Goal: Task Accomplishment & Management: Use online tool/utility

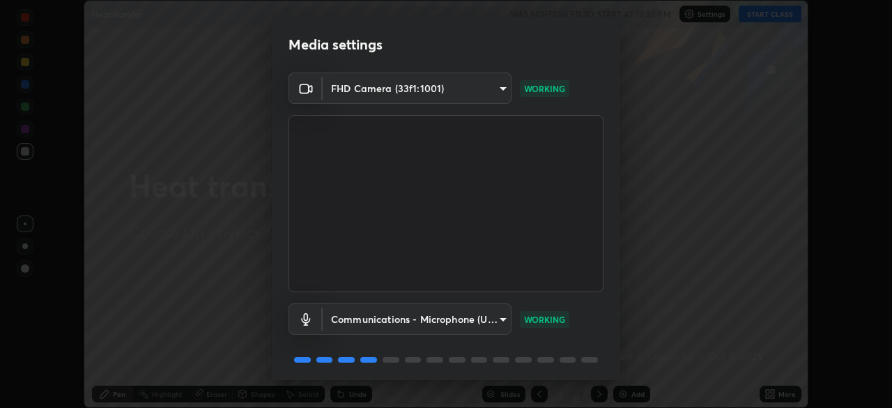
scroll to position [49, 0]
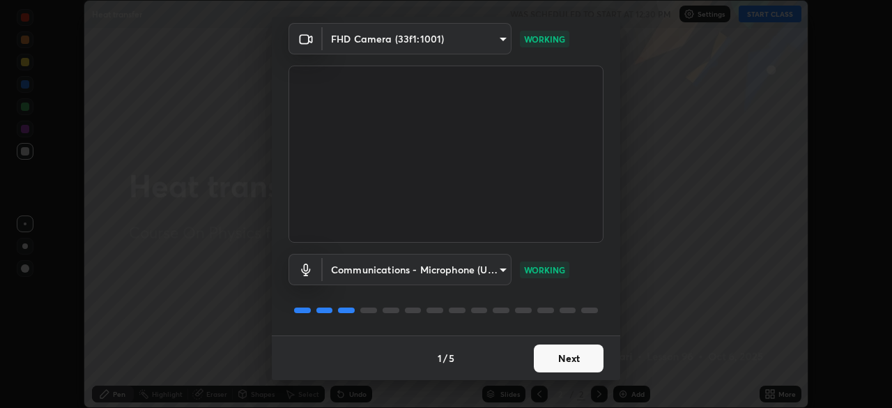
click at [576, 357] on button "Next" at bounding box center [569, 358] width 70 height 28
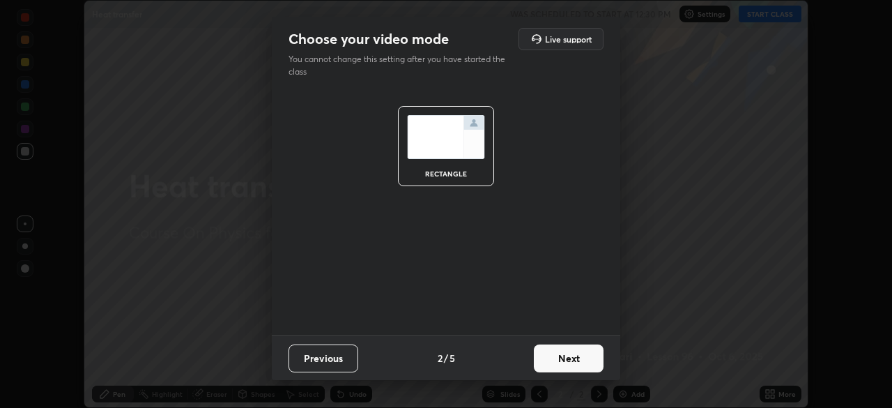
scroll to position [0, 0]
click at [579, 359] on button "Next" at bounding box center [569, 358] width 70 height 28
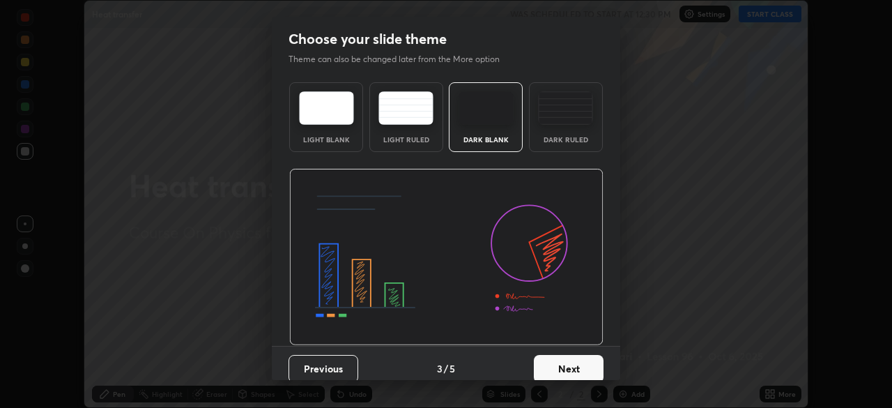
click at [569, 137] on div "Dark Ruled" at bounding box center [566, 139] width 56 height 7
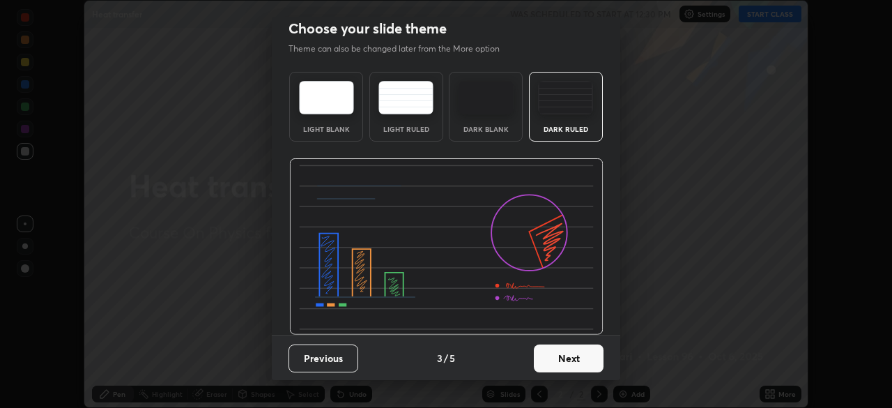
click at [560, 358] on button "Next" at bounding box center [569, 358] width 70 height 28
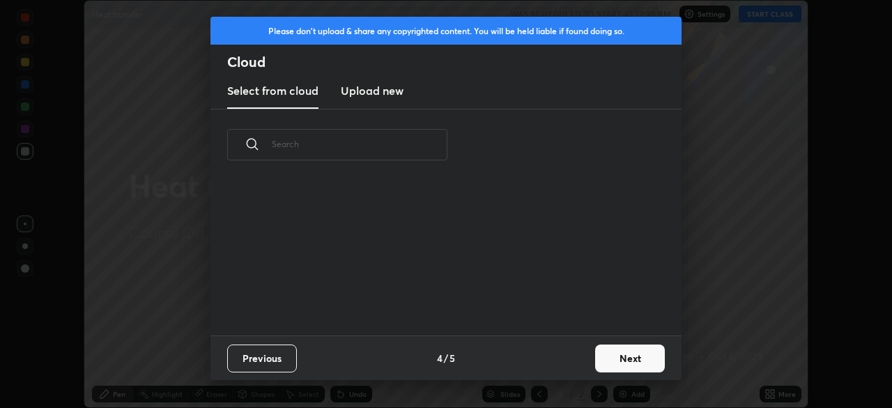
scroll to position [0, 0]
click at [597, 358] on button "Next" at bounding box center [630, 358] width 70 height 28
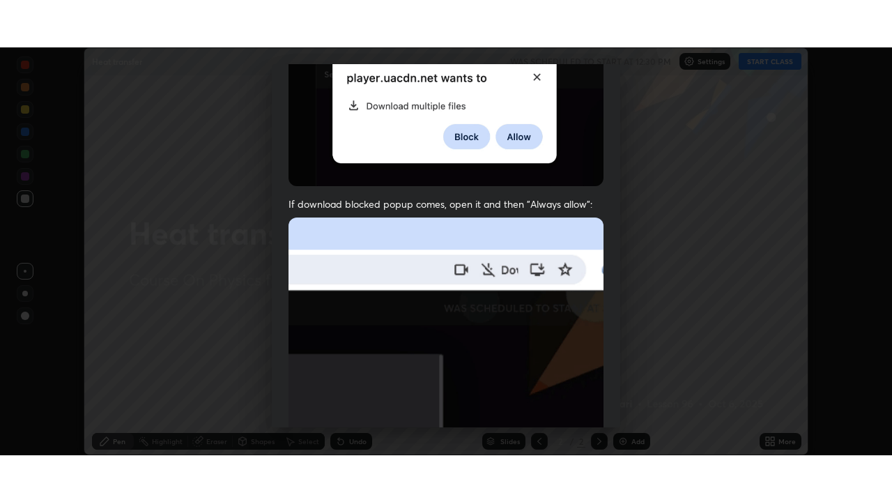
scroll to position [334, 0]
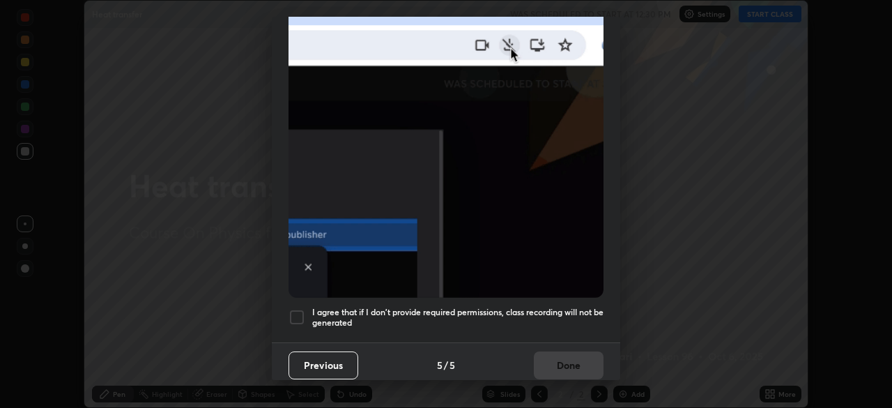
click at [300, 309] on div at bounding box center [297, 317] width 17 height 17
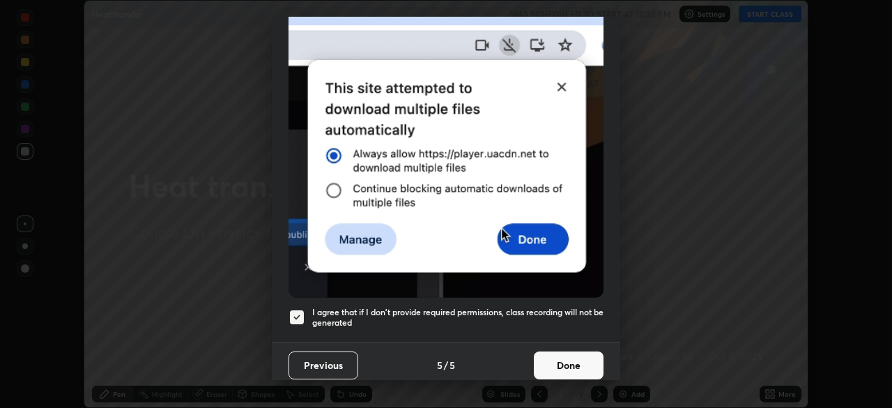
click at [548, 351] on button "Done" at bounding box center [569, 365] width 70 height 28
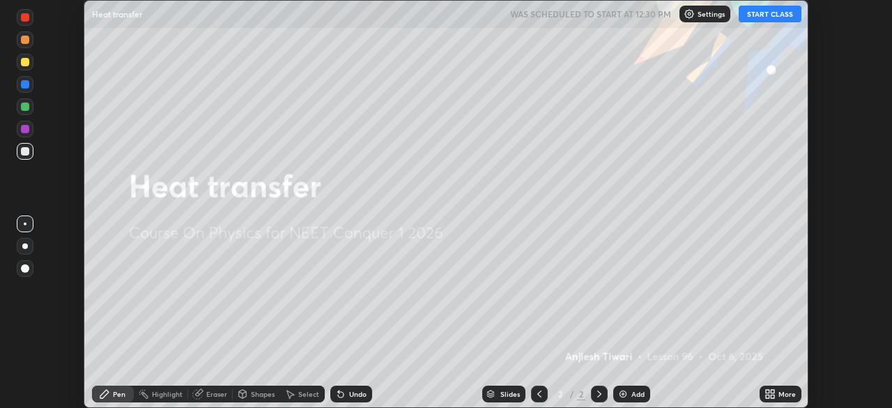
click at [622, 395] on img at bounding box center [623, 393] width 11 height 11
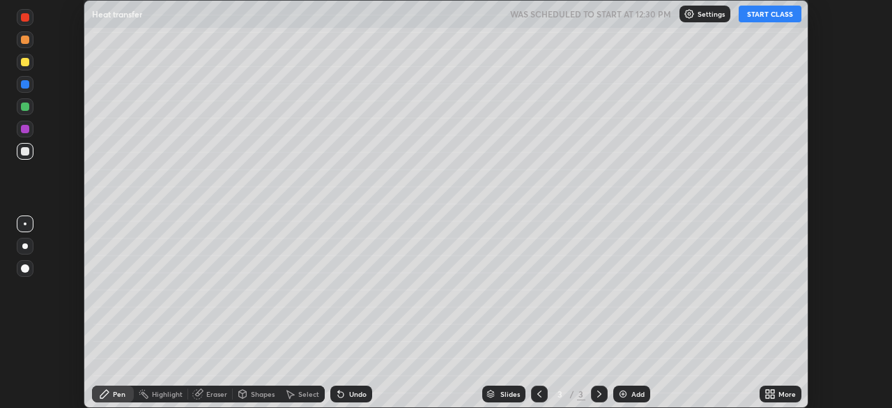
click at [774, 390] on icon at bounding box center [772, 391] width 3 height 3
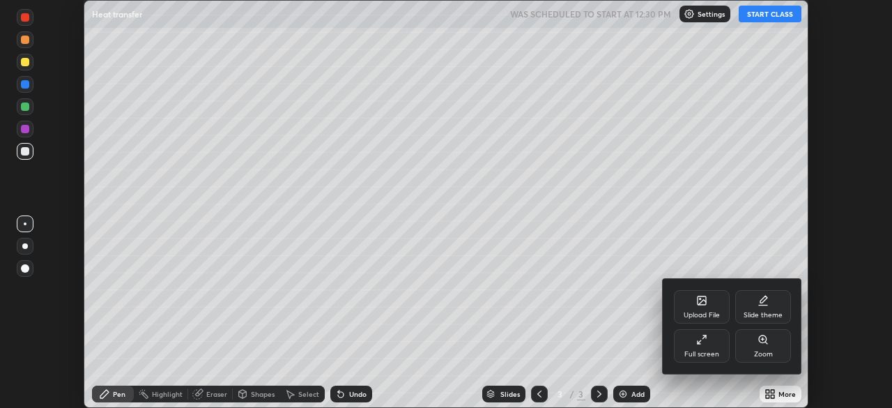
click at [711, 337] on div "Full screen" at bounding box center [702, 345] width 56 height 33
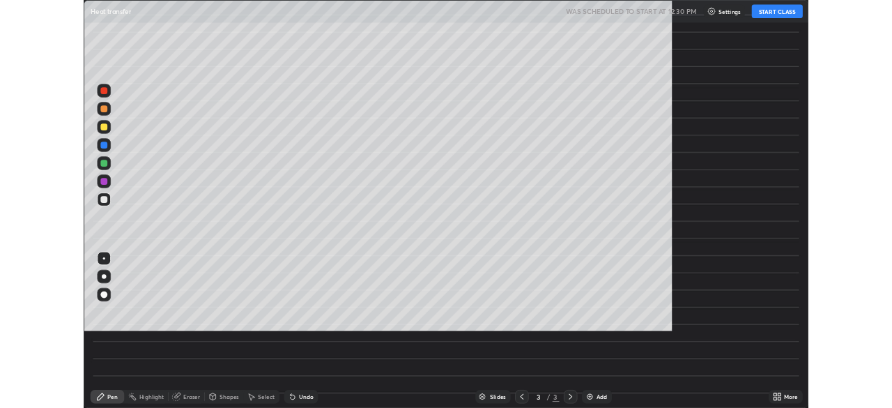
scroll to position [502, 892]
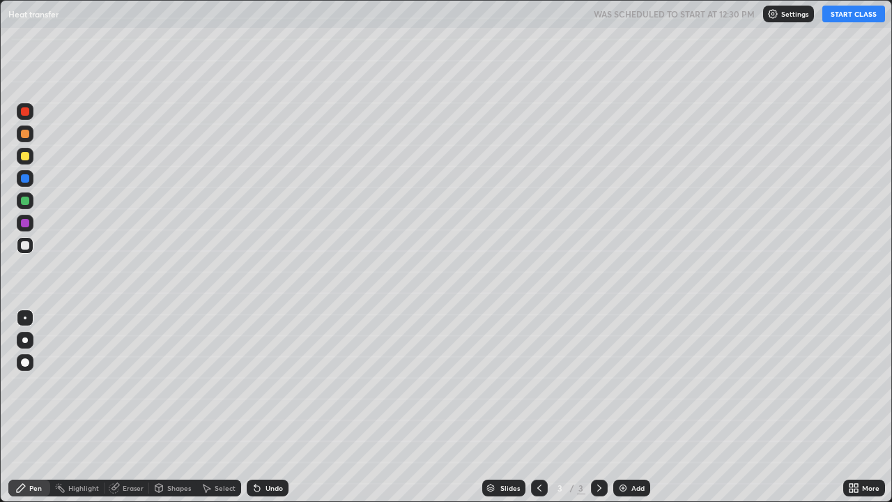
click at [833, 17] on button "START CLASS" at bounding box center [854, 14] width 63 height 17
click at [25, 340] on div at bounding box center [25, 340] width 6 height 6
click at [180, 407] on div "Shapes" at bounding box center [179, 487] width 24 height 7
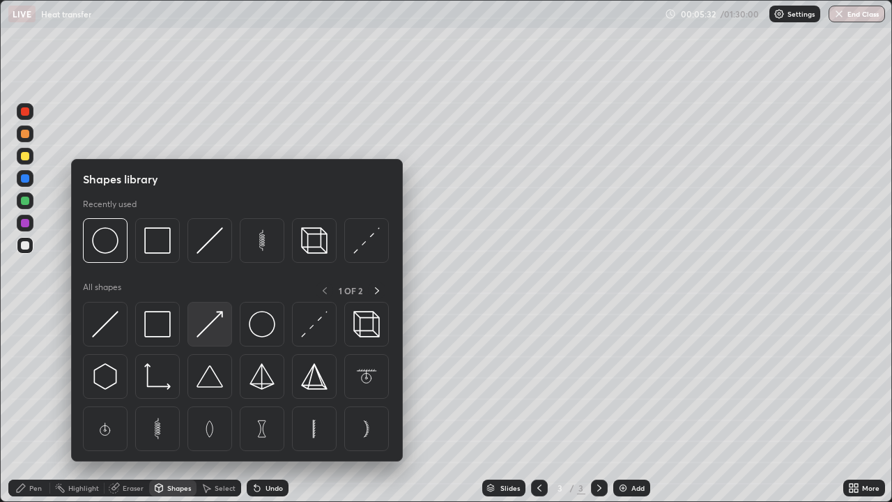
click at [219, 319] on img at bounding box center [210, 324] width 26 height 26
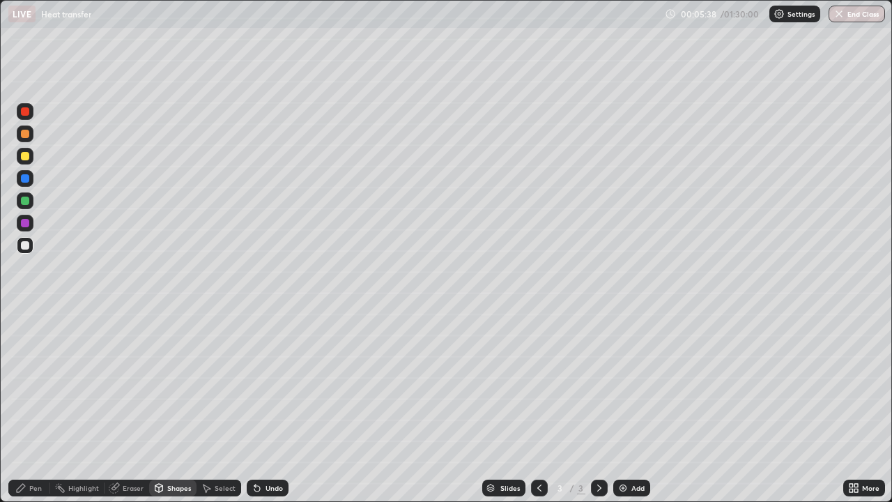
click at [40, 407] on div "Pen" at bounding box center [35, 487] width 13 height 7
click at [28, 162] on div at bounding box center [25, 156] width 17 height 17
click at [622, 407] on img at bounding box center [623, 487] width 11 height 11
click at [25, 247] on div at bounding box center [25, 245] width 8 height 8
click at [166, 407] on div "Shapes" at bounding box center [172, 488] width 47 height 17
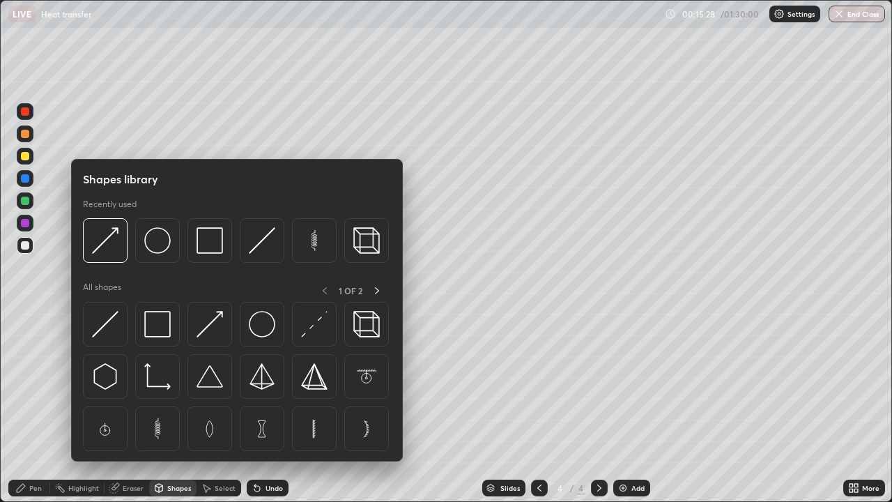
click at [312, 325] on img at bounding box center [314, 324] width 26 height 26
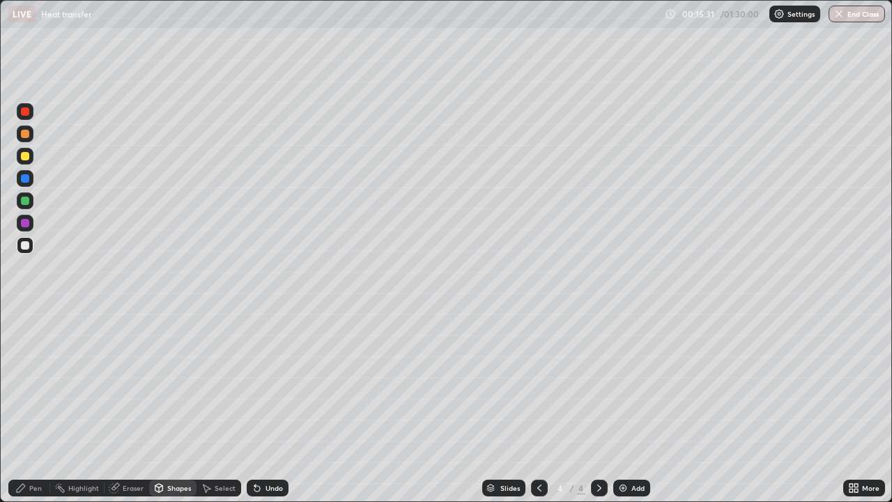
click at [31, 407] on div "Pen" at bounding box center [35, 487] width 13 height 7
click at [27, 155] on div at bounding box center [25, 156] width 8 height 8
click at [254, 407] on icon at bounding box center [257, 489] width 6 height 6
click at [255, 407] on icon at bounding box center [257, 489] width 6 height 6
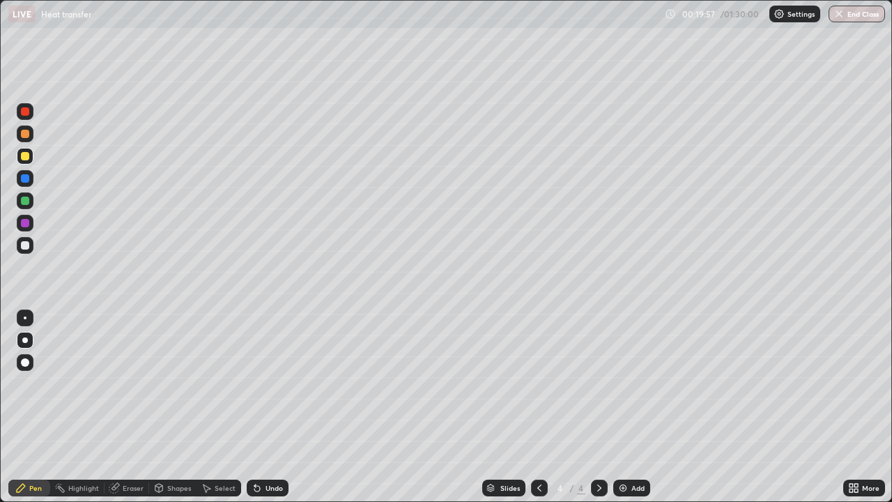
click at [29, 247] on div at bounding box center [25, 245] width 8 height 8
click at [128, 407] on div "Eraser" at bounding box center [133, 487] width 21 height 7
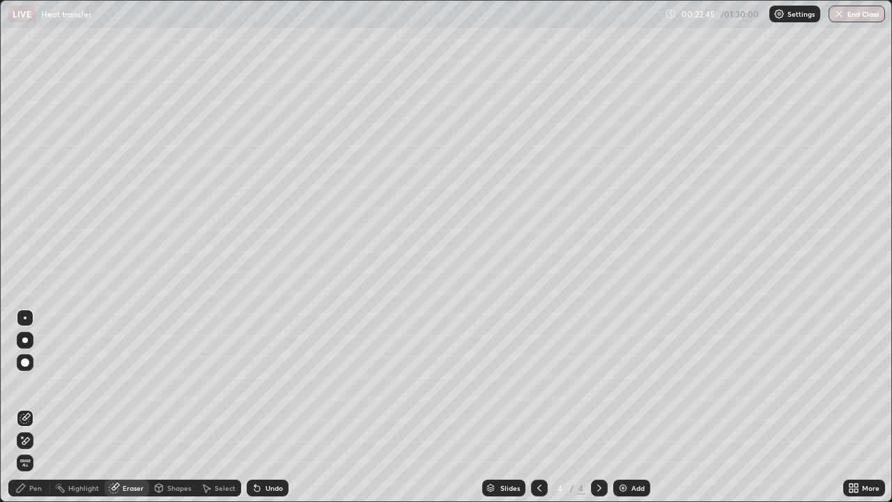
click at [35, 407] on div "Pen" at bounding box center [35, 487] width 13 height 7
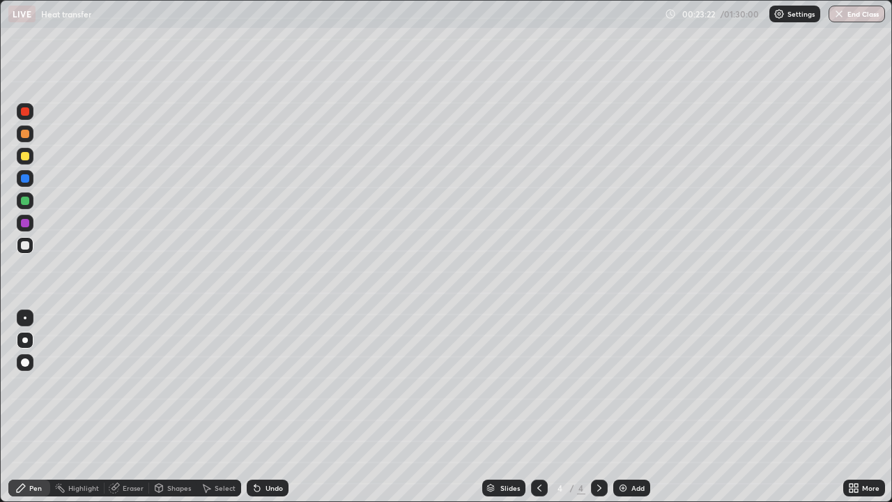
click at [208, 407] on icon at bounding box center [206, 487] width 11 height 11
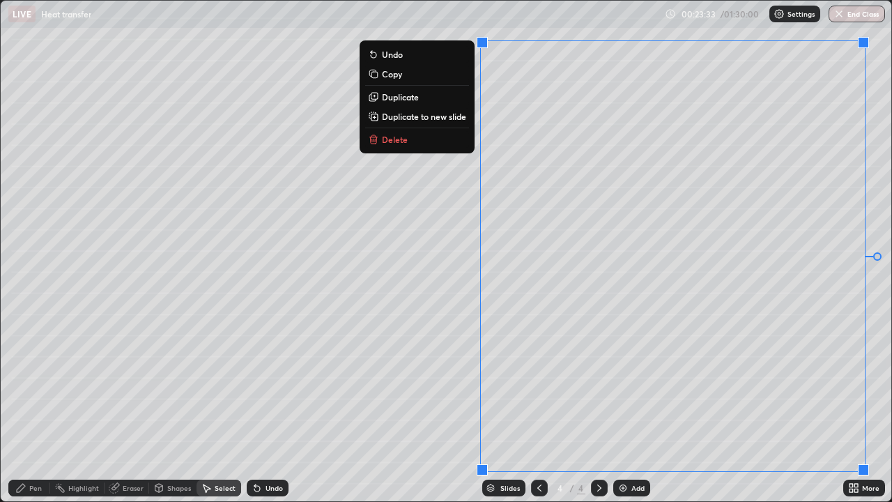
click at [29, 407] on div "Pen" at bounding box center [29, 488] width 42 height 17
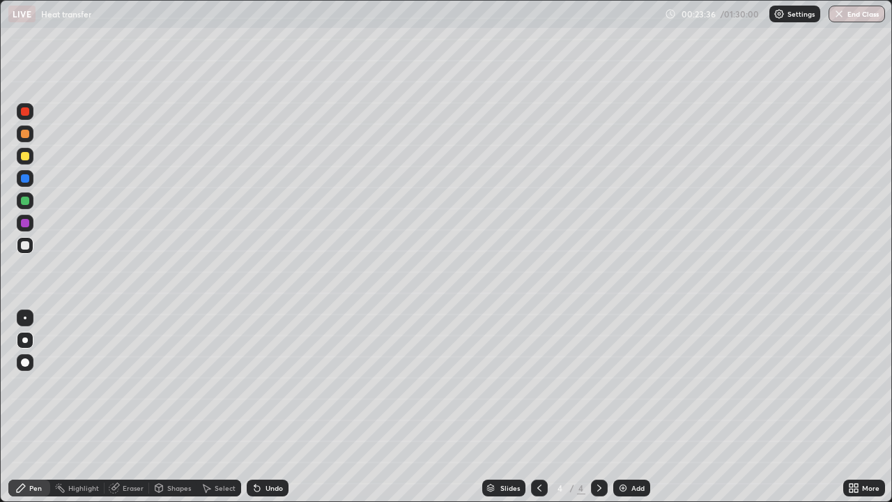
click at [855, 407] on icon at bounding box center [853, 487] width 11 height 11
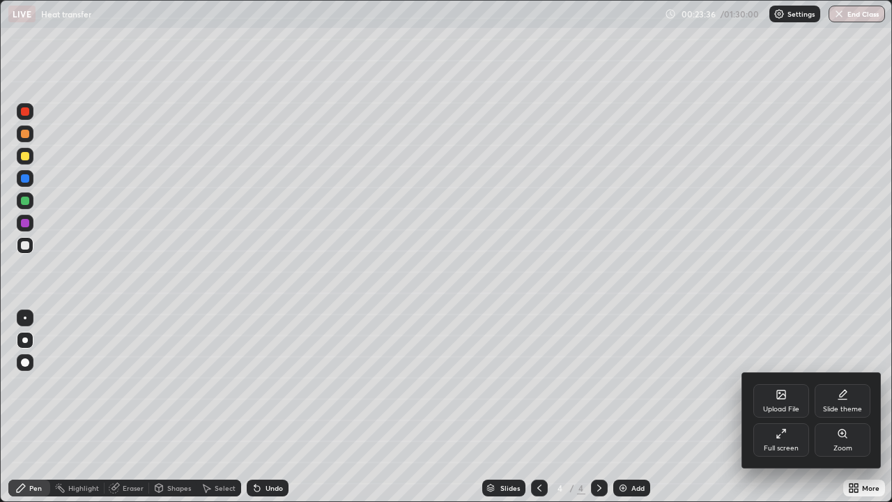
click at [785, 407] on div "Full screen" at bounding box center [782, 439] width 56 height 33
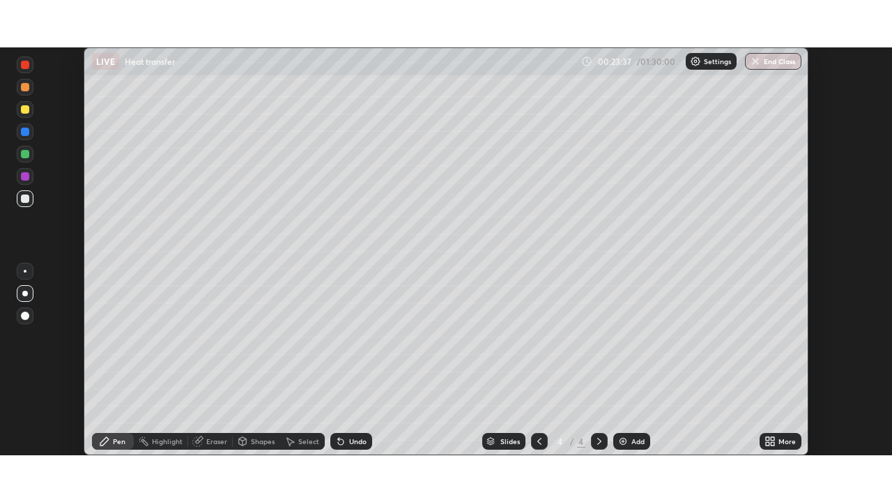
scroll to position [69297, 68812]
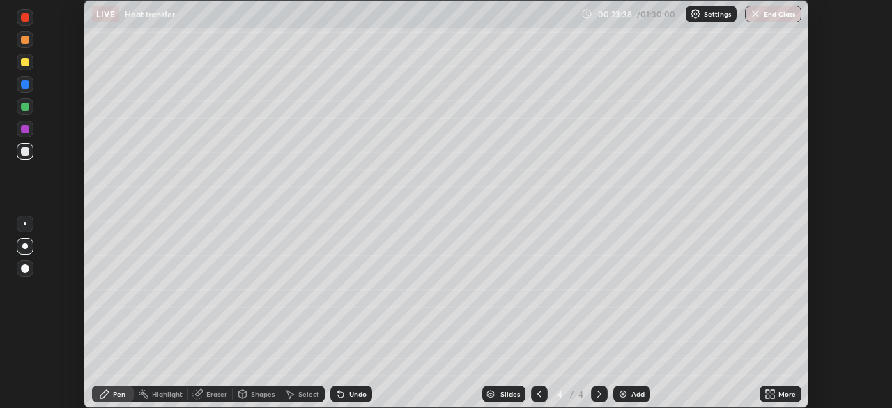
click at [774, 390] on icon at bounding box center [772, 391] width 3 height 3
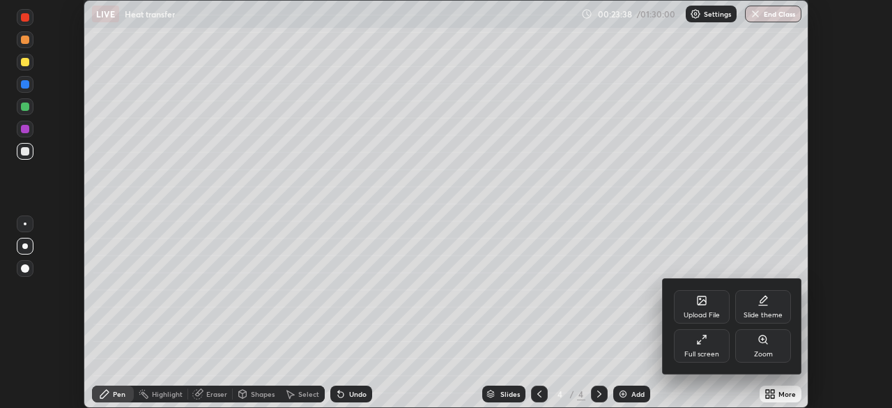
click at [701, 351] on div "Full screen" at bounding box center [701, 354] width 35 height 7
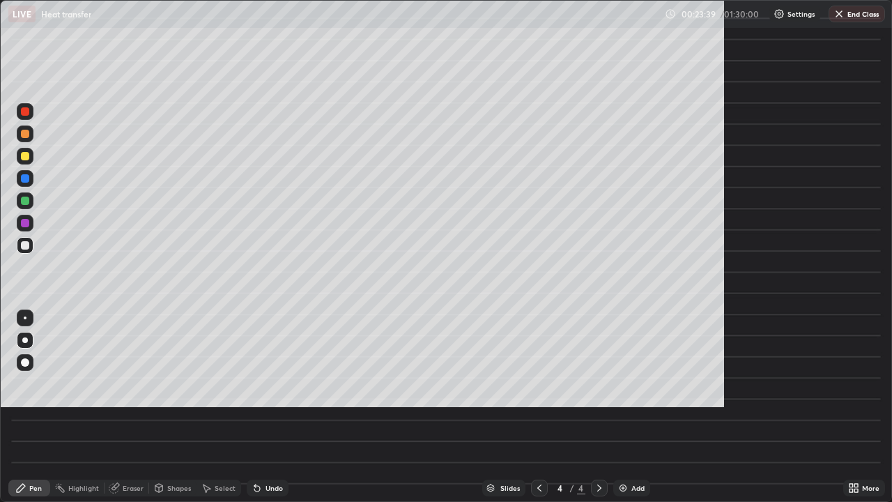
scroll to position [502, 892]
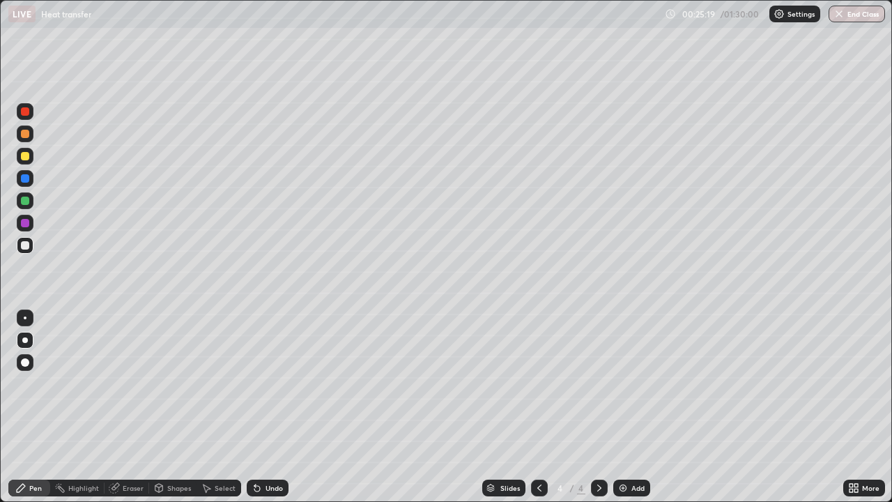
click at [623, 407] on img at bounding box center [623, 487] width 11 height 11
click at [536, 407] on icon at bounding box center [539, 487] width 11 height 11
click at [307, 407] on div "Slides 4 / 5 Add" at bounding box center [566, 488] width 555 height 28
click at [345, 407] on div "Slides 4 / 5 Add" at bounding box center [566, 488] width 555 height 28
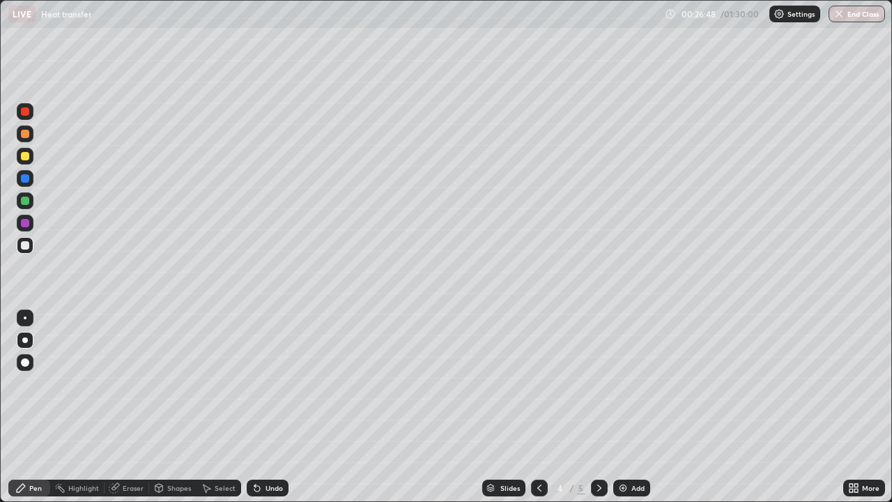
click at [598, 407] on icon at bounding box center [599, 487] width 11 height 11
click at [26, 160] on div at bounding box center [25, 156] width 8 height 8
click at [212, 407] on div "Select" at bounding box center [219, 488] width 45 height 17
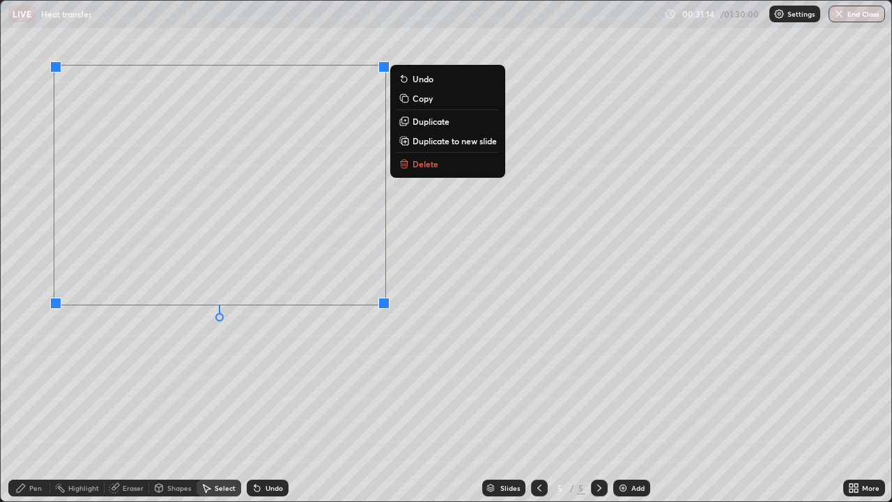
click at [430, 143] on p "Duplicate to new slide" at bounding box center [455, 140] width 84 height 11
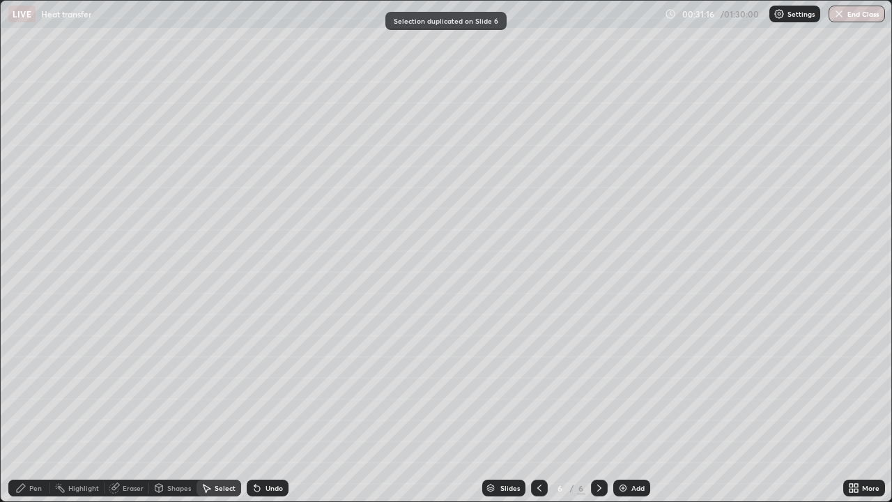
click at [27, 407] on div "Pen" at bounding box center [29, 488] width 42 height 17
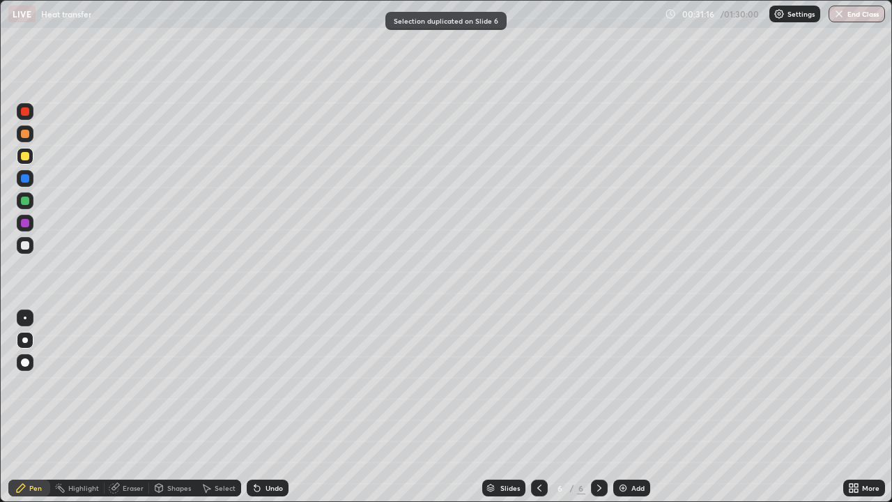
click at [130, 407] on div "Eraser" at bounding box center [133, 487] width 21 height 7
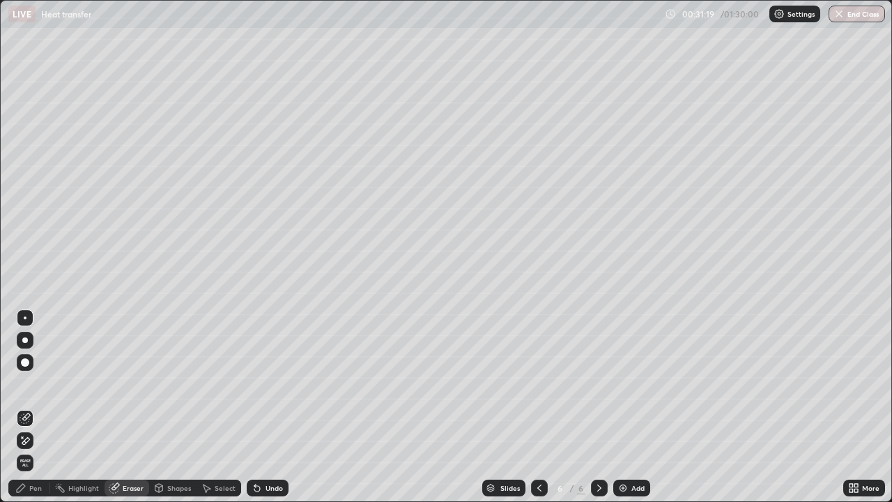
click at [36, 407] on div "Pen" at bounding box center [35, 487] width 13 height 7
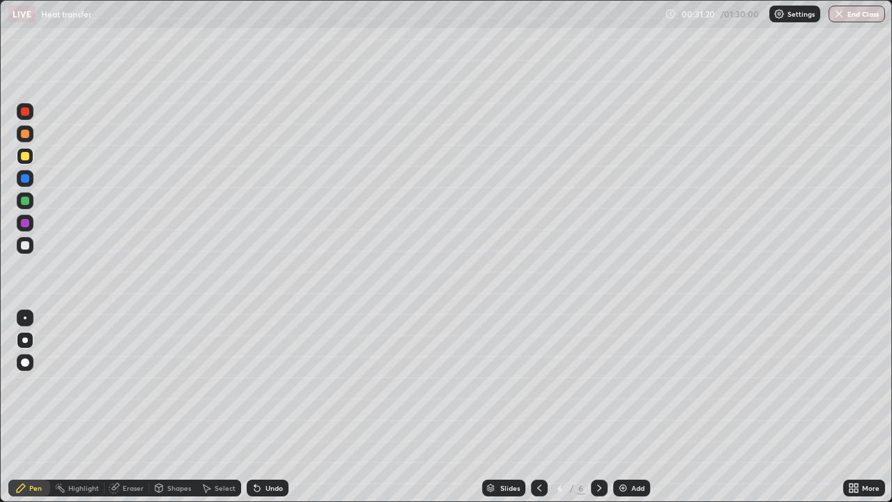
click at [31, 251] on div at bounding box center [25, 245] width 17 height 17
click at [30, 162] on div at bounding box center [25, 156] width 17 height 17
click at [28, 253] on div at bounding box center [25, 245] width 17 height 17
click at [23, 159] on div at bounding box center [25, 156] width 8 height 8
click at [28, 244] on div at bounding box center [25, 245] width 8 height 8
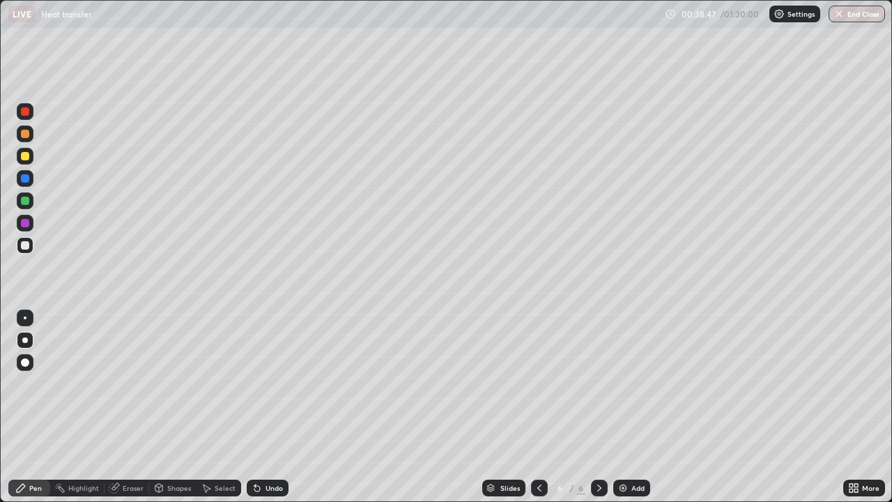
click at [618, 407] on img at bounding box center [623, 487] width 11 height 11
click at [26, 156] on div at bounding box center [25, 156] width 8 height 8
click at [502, 407] on div "Slides" at bounding box center [510, 487] width 20 height 7
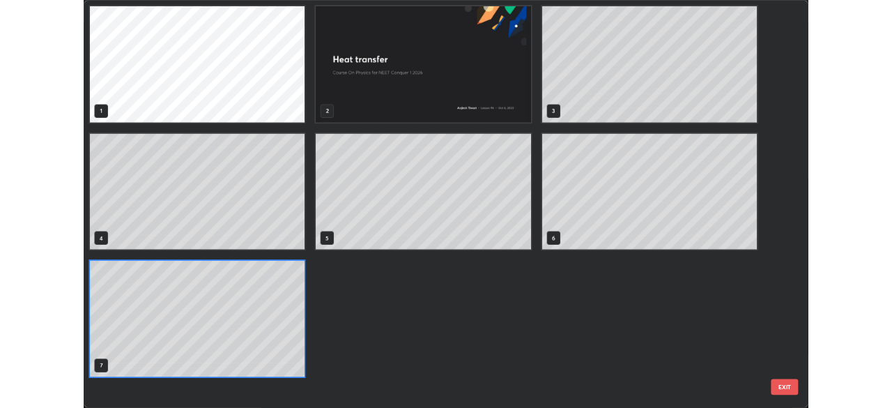
scroll to position [496, 884]
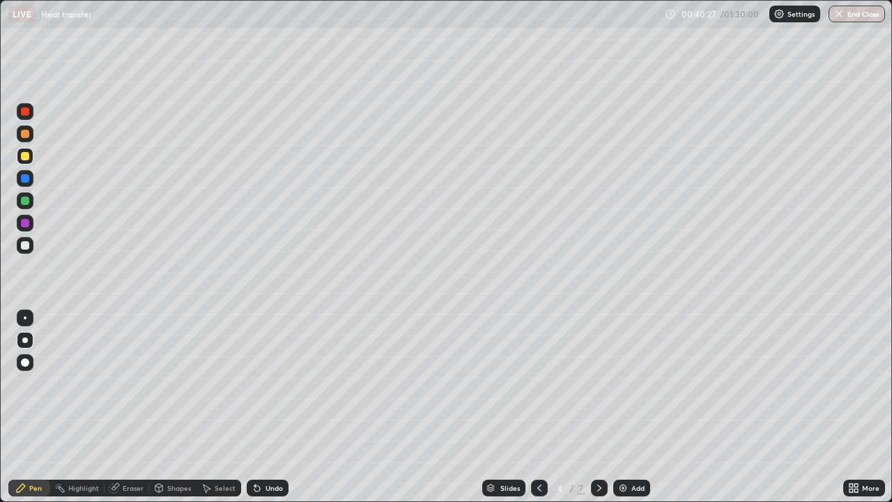
click at [591, 407] on div at bounding box center [599, 488] width 17 height 17
click at [24, 116] on div at bounding box center [25, 111] width 17 height 17
click at [273, 407] on div "Undo" at bounding box center [274, 487] width 17 height 7
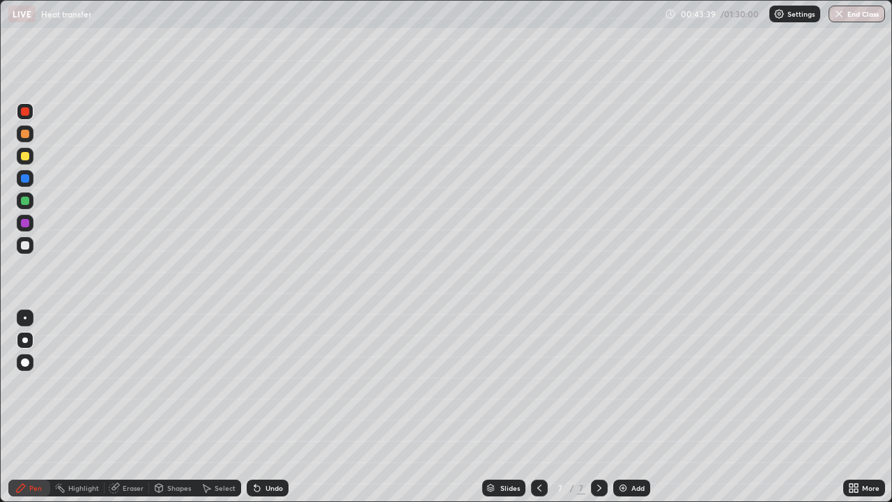
click at [268, 407] on div "Undo" at bounding box center [274, 487] width 17 height 7
click at [272, 407] on div "Undo" at bounding box center [274, 487] width 17 height 7
click at [275, 407] on div "Undo" at bounding box center [268, 488] width 42 height 17
click at [273, 407] on div "Undo" at bounding box center [274, 487] width 17 height 7
click at [24, 247] on div at bounding box center [25, 245] width 8 height 8
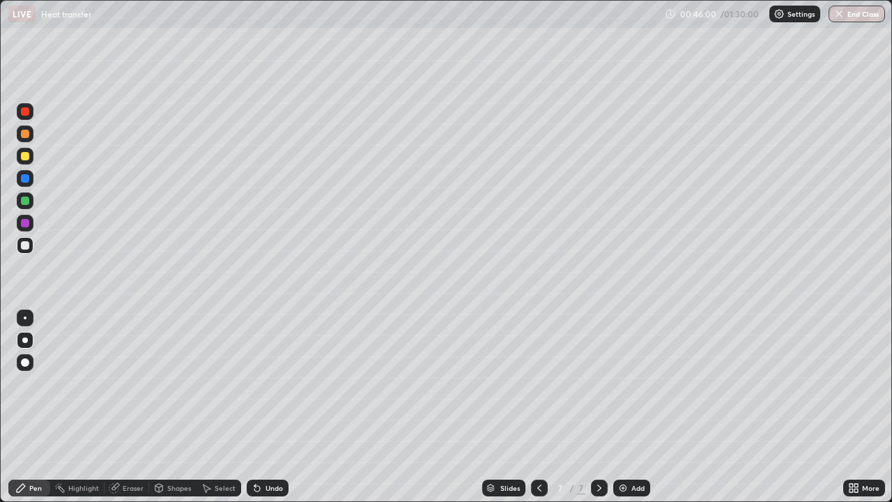
click at [267, 407] on div "Undo" at bounding box center [274, 487] width 17 height 7
click at [261, 407] on div "Undo" at bounding box center [268, 488] width 42 height 17
click at [263, 407] on div "Undo" at bounding box center [268, 488] width 42 height 17
click at [266, 407] on div "Undo" at bounding box center [274, 487] width 17 height 7
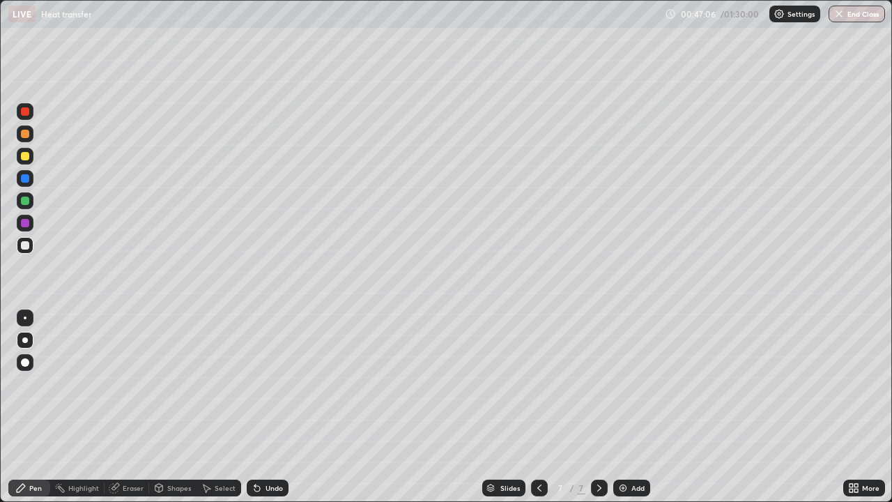
click at [266, 407] on div "Undo" at bounding box center [274, 487] width 17 height 7
click at [268, 407] on div "Undo" at bounding box center [274, 487] width 17 height 7
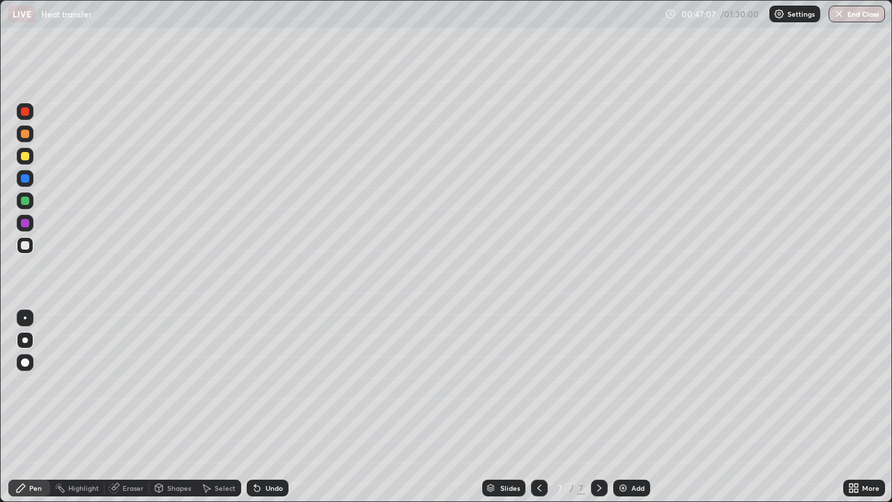
click at [268, 407] on div "Undo" at bounding box center [274, 487] width 17 height 7
click at [270, 407] on div "Undo" at bounding box center [274, 487] width 17 height 7
click at [272, 407] on div "Undo" at bounding box center [274, 487] width 17 height 7
click at [275, 407] on div "Undo" at bounding box center [274, 487] width 17 height 7
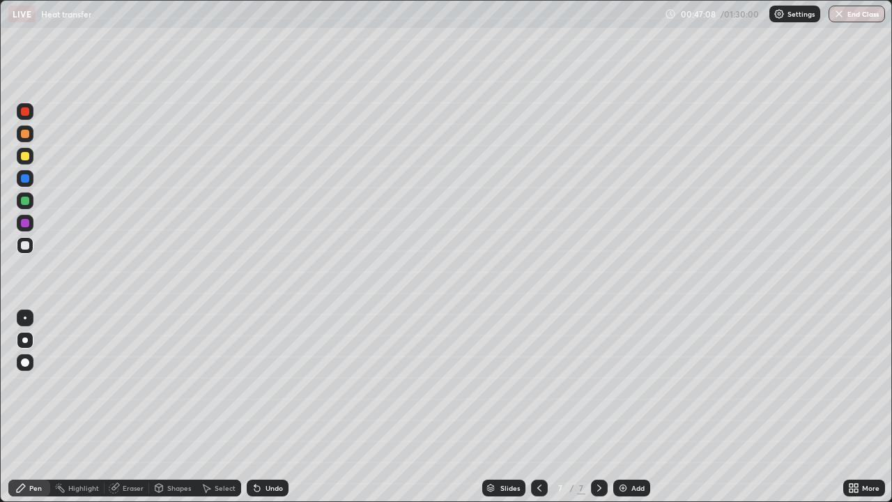
click at [276, 407] on div "Undo" at bounding box center [274, 487] width 17 height 7
click at [277, 407] on div "Undo" at bounding box center [274, 487] width 17 height 7
click at [277, 407] on div "Undo" at bounding box center [268, 488] width 42 height 17
click at [276, 407] on div "Undo" at bounding box center [268, 488] width 42 height 17
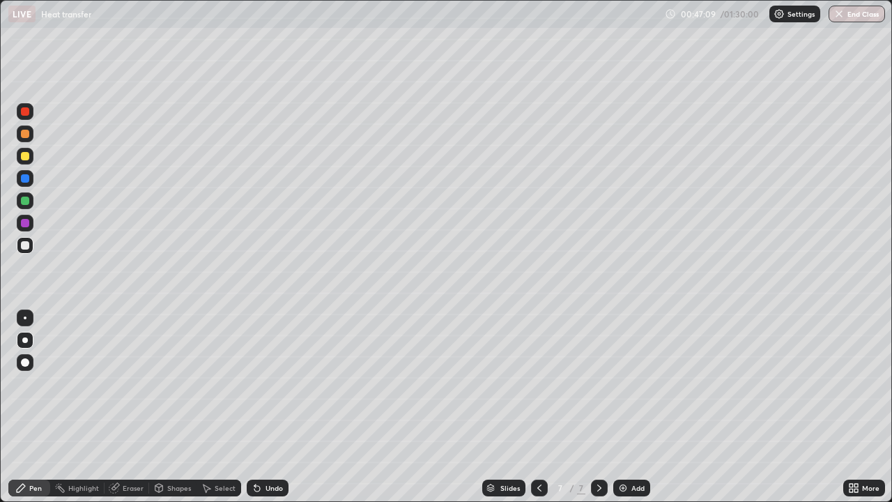
click at [276, 407] on div "Undo" at bounding box center [268, 488] width 42 height 17
click at [275, 407] on div "Undo" at bounding box center [268, 488] width 42 height 17
click at [29, 201] on div at bounding box center [25, 201] width 8 height 8
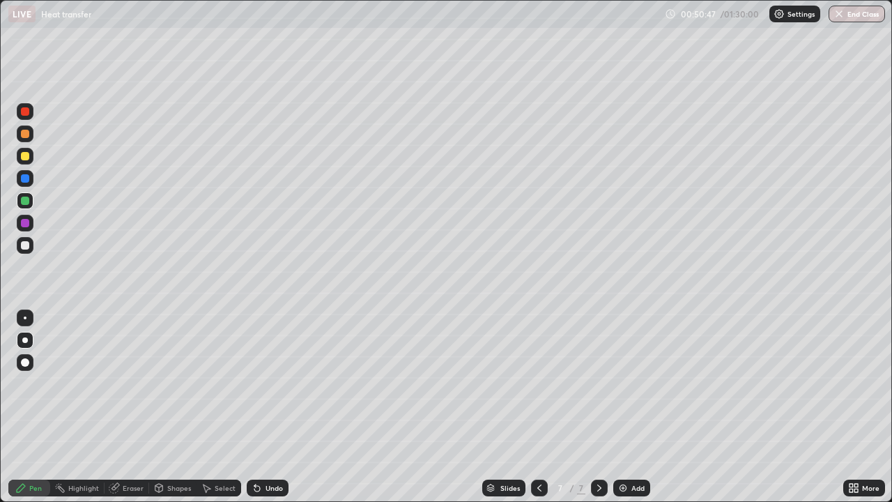
click at [25, 250] on div at bounding box center [25, 245] width 17 height 17
click at [624, 407] on img at bounding box center [623, 487] width 11 height 11
click at [267, 407] on div "Undo" at bounding box center [274, 487] width 17 height 7
click at [266, 407] on div "Undo" at bounding box center [268, 488] width 42 height 17
click at [264, 407] on div "Undo" at bounding box center [268, 488] width 42 height 17
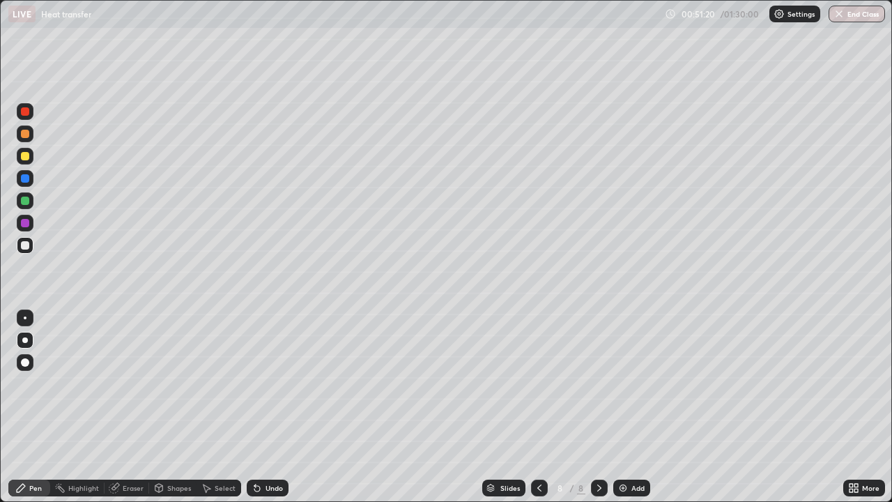
click at [268, 407] on div "Undo" at bounding box center [274, 487] width 17 height 7
click at [27, 160] on div at bounding box center [25, 156] width 8 height 8
click at [27, 249] on div at bounding box center [25, 245] width 8 height 8
click at [626, 407] on img at bounding box center [623, 487] width 11 height 11
click at [261, 407] on div "Undo" at bounding box center [268, 488] width 42 height 17
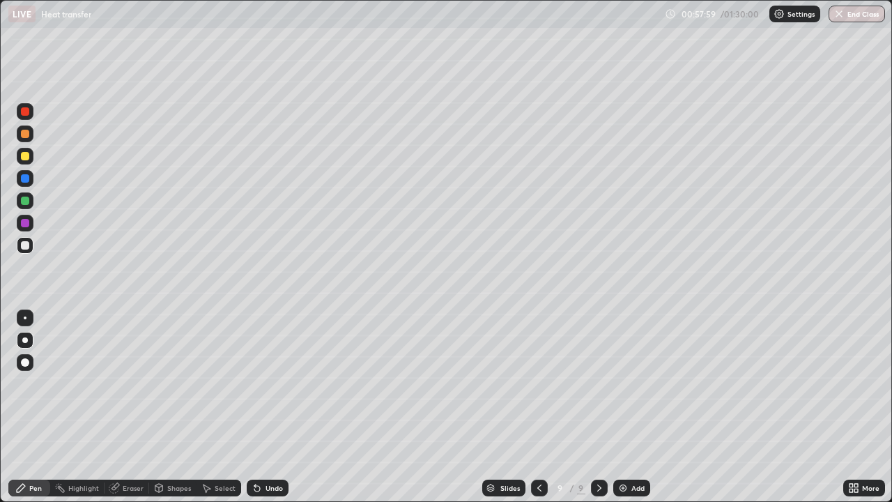
click at [255, 407] on icon at bounding box center [257, 489] width 6 height 6
click at [166, 407] on div "Shapes" at bounding box center [172, 488] width 47 height 17
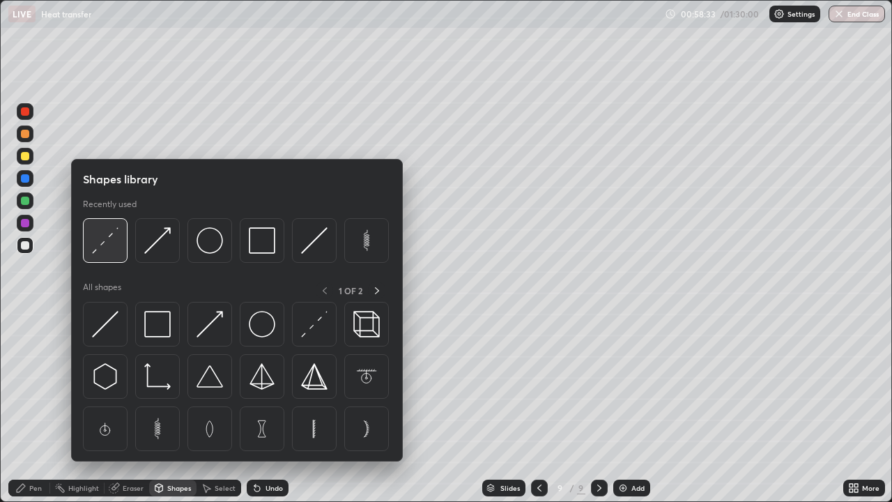
click at [110, 240] on img at bounding box center [105, 240] width 26 height 26
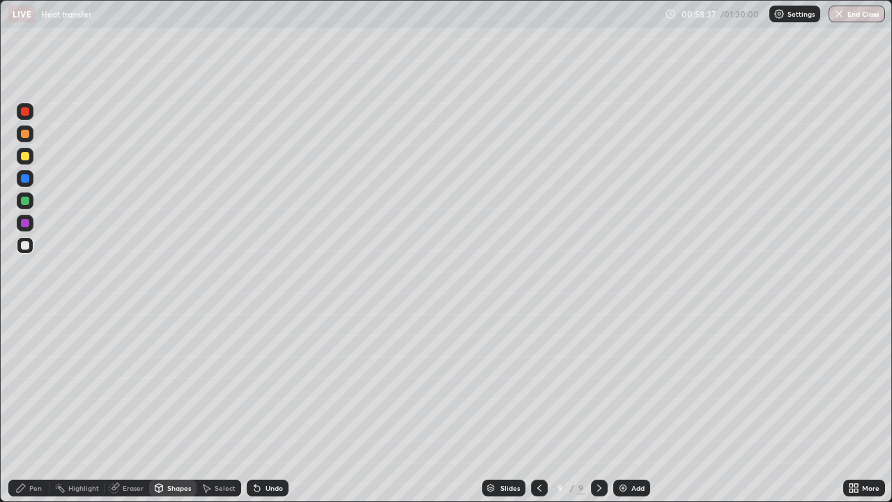
click at [31, 407] on div "Pen" at bounding box center [29, 488] width 42 height 17
click at [27, 155] on div at bounding box center [25, 156] width 8 height 8
click at [26, 245] on div at bounding box center [25, 245] width 8 height 8
click at [26, 156] on div at bounding box center [25, 156] width 8 height 8
click at [25, 250] on div at bounding box center [25, 245] width 17 height 17
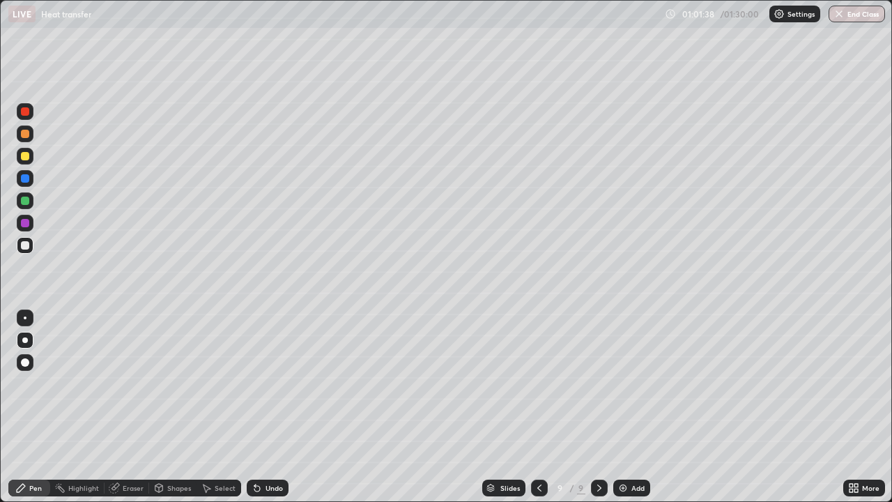
click at [180, 407] on div "Shapes" at bounding box center [172, 488] width 47 height 17
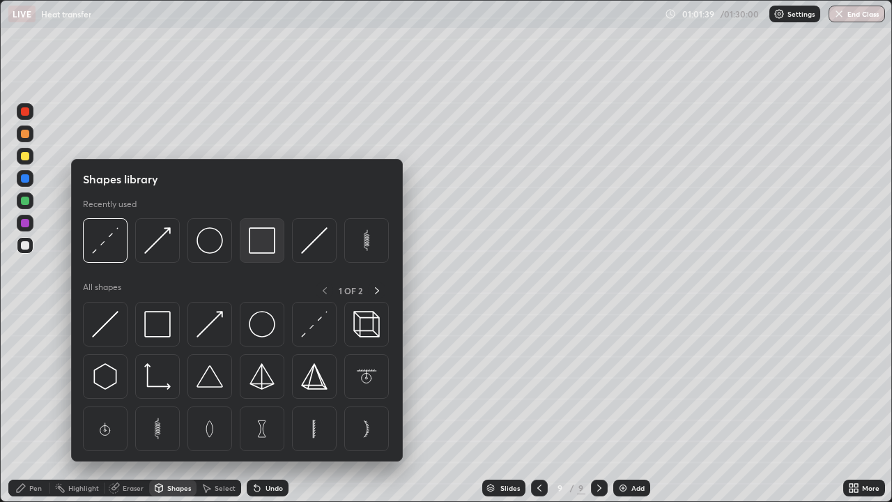
click at [254, 247] on img at bounding box center [262, 240] width 26 height 26
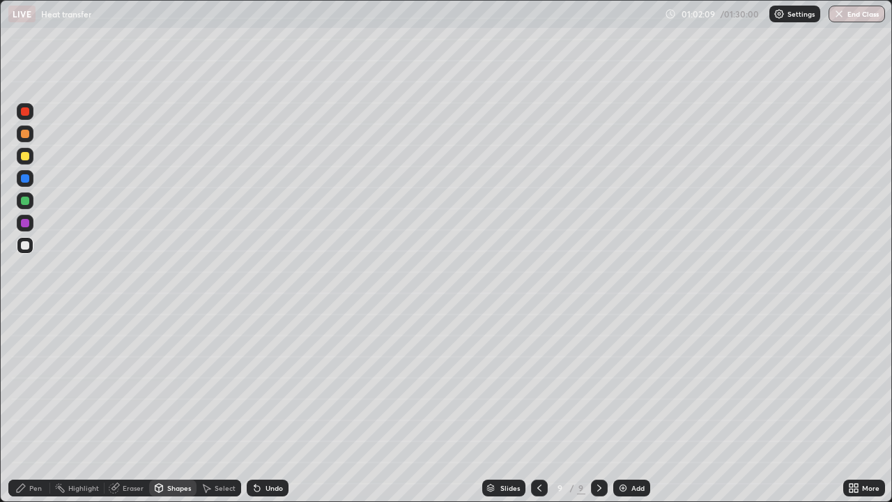
click at [29, 115] on div at bounding box center [25, 111] width 17 height 17
click at [262, 407] on div "Undo" at bounding box center [268, 488] width 42 height 17
click at [40, 407] on div "Pen" at bounding box center [35, 487] width 13 height 7
click at [625, 407] on img at bounding box center [623, 487] width 11 height 11
click at [266, 407] on div "Undo" at bounding box center [274, 487] width 17 height 7
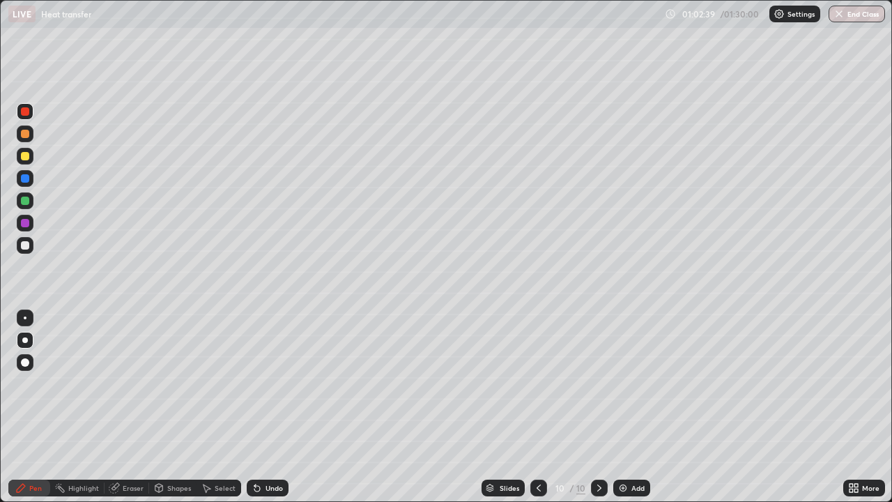
click at [266, 407] on div "Undo" at bounding box center [274, 487] width 17 height 7
click at [263, 407] on div "Undo" at bounding box center [268, 488] width 42 height 17
click at [262, 407] on div "Undo" at bounding box center [268, 488] width 42 height 17
click at [263, 407] on div "Undo" at bounding box center [268, 488] width 42 height 17
click at [266, 407] on div "Undo" at bounding box center [274, 487] width 17 height 7
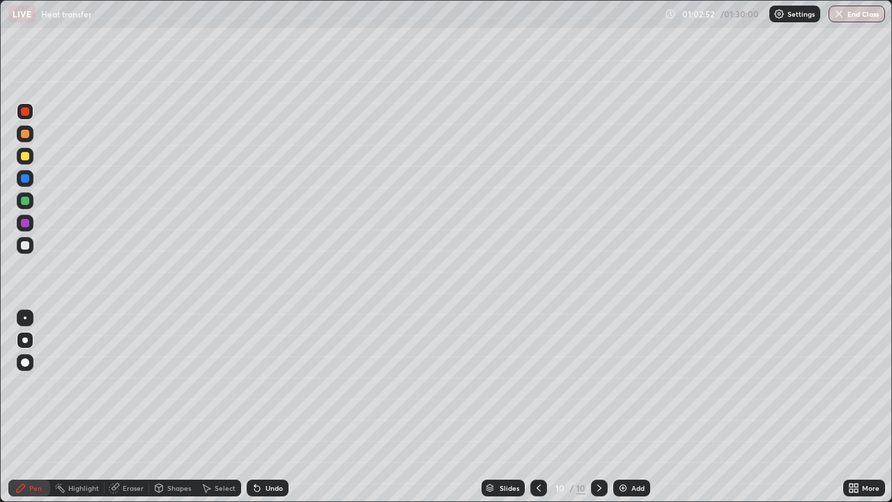
click at [218, 407] on div "Select" at bounding box center [225, 487] width 21 height 7
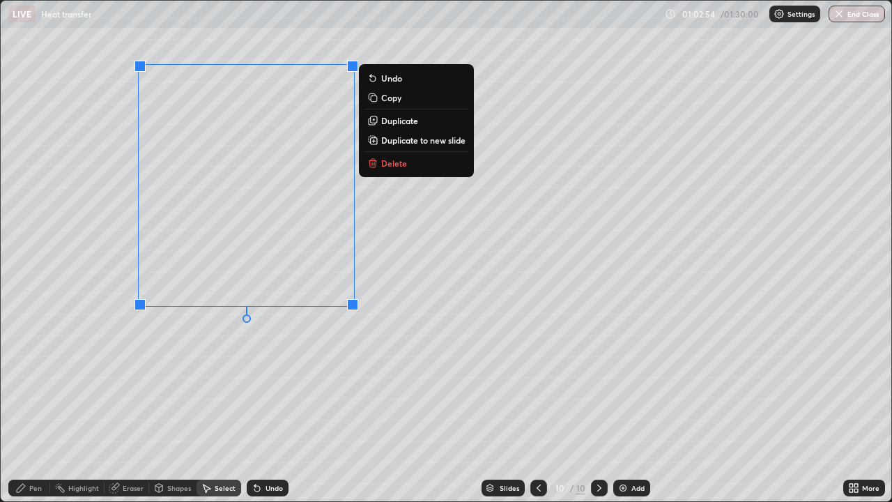
click at [398, 120] on p "Duplicate" at bounding box center [399, 120] width 37 height 11
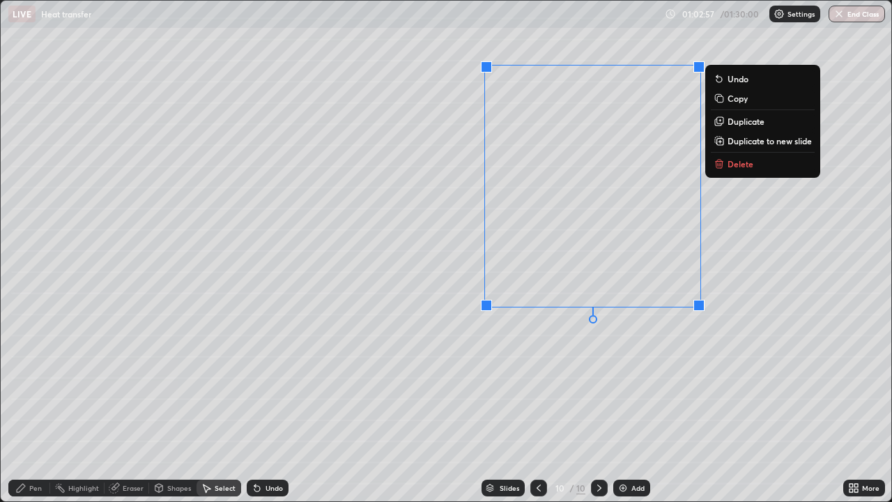
click at [29, 407] on div "Pen" at bounding box center [29, 488] width 42 height 17
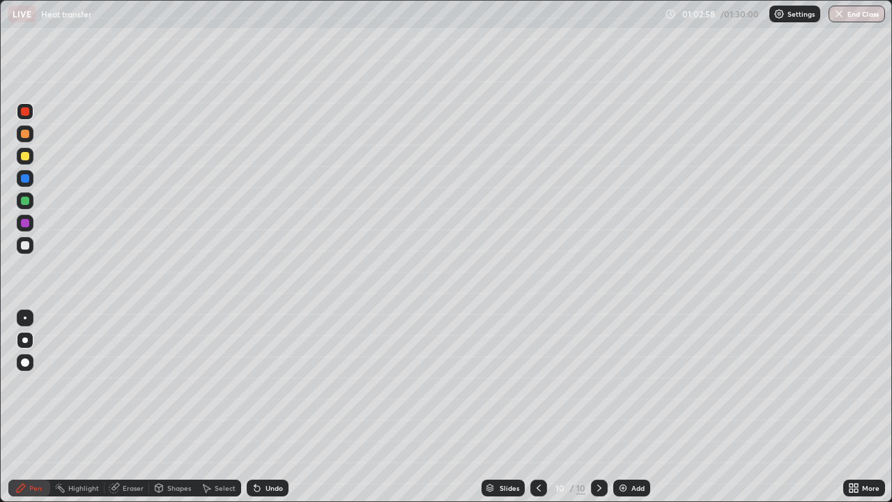
click at [850, 407] on icon at bounding box center [851, 485] width 3 height 3
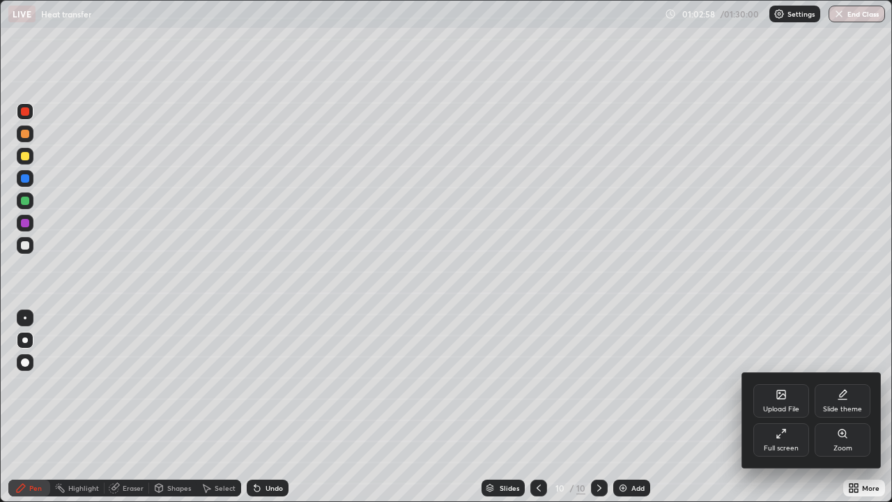
click at [772, 407] on div "Full screen" at bounding box center [782, 439] width 56 height 33
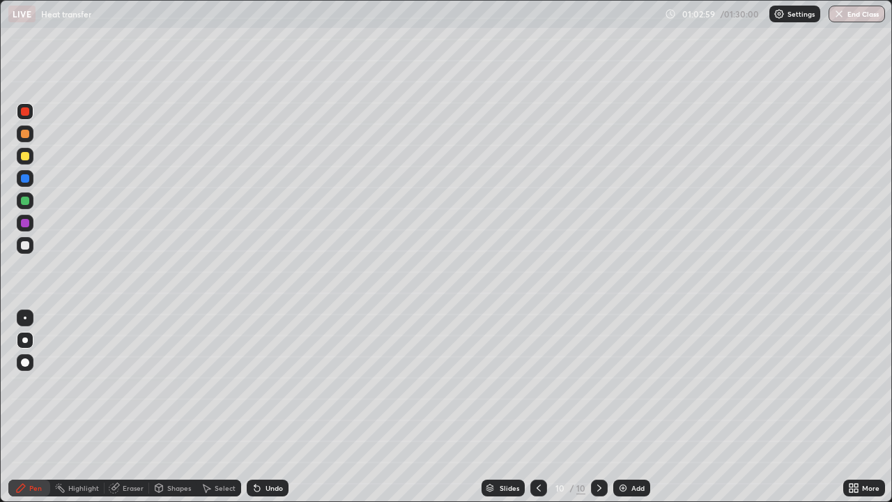
scroll to position [69297, 68812]
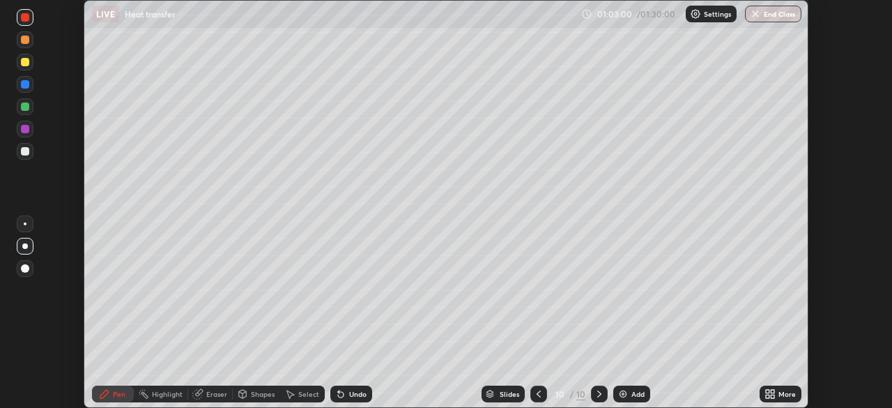
click at [772, 392] on icon at bounding box center [772, 391] width 3 height 3
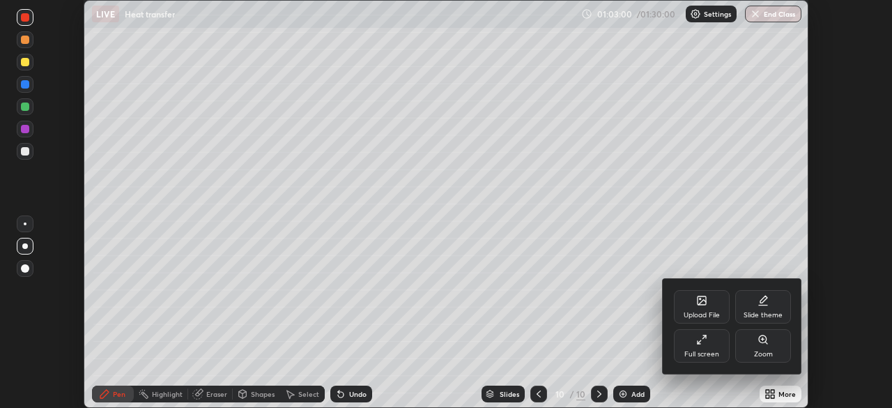
click at [705, 339] on icon at bounding box center [701, 339] width 11 height 11
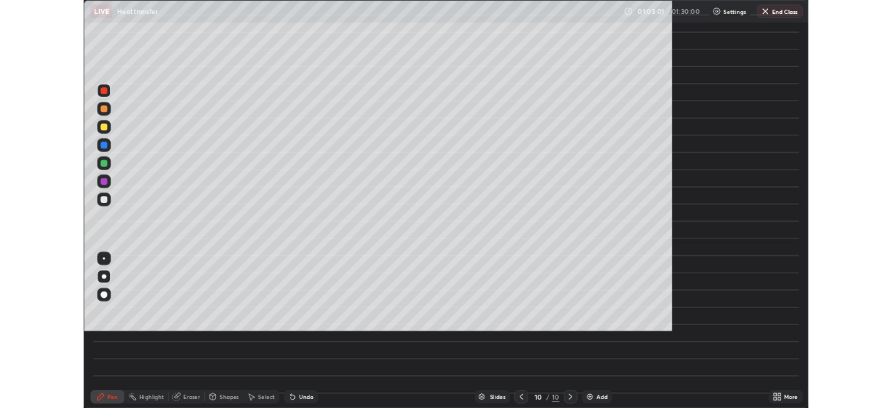
scroll to position [502, 892]
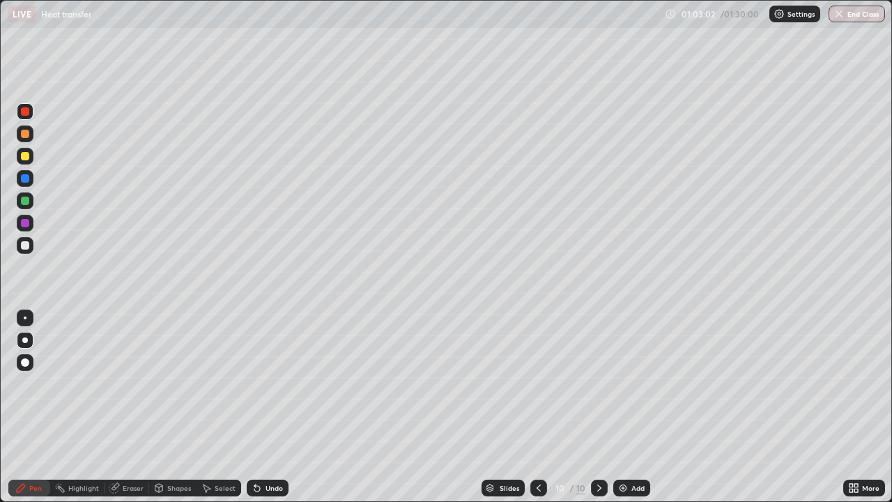
click at [142, 407] on div "Eraser" at bounding box center [133, 487] width 21 height 7
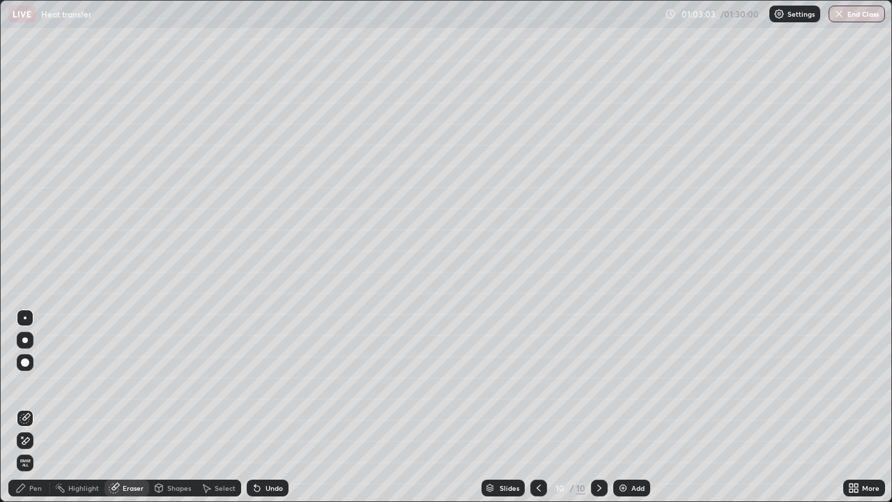
click at [26, 407] on icon at bounding box center [25, 441] width 11 height 12
click at [28, 407] on div "Pen" at bounding box center [29, 488] width 42 height 17
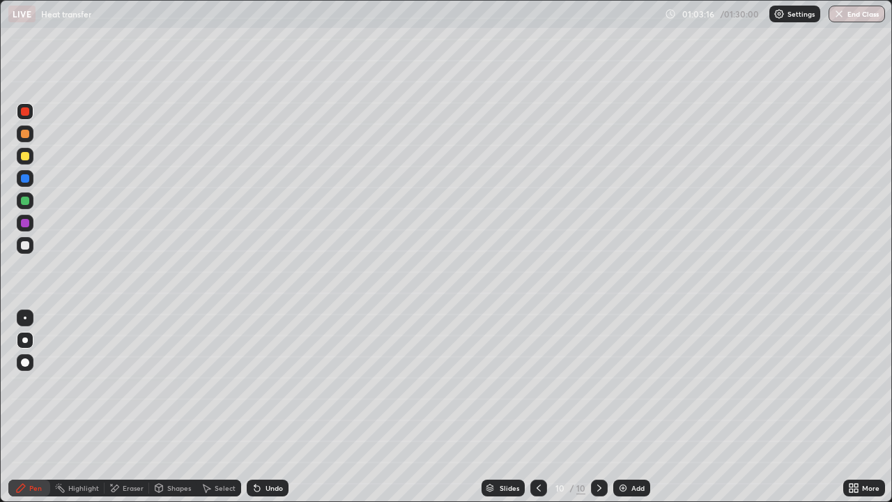
click at [27, 158] on div at bounding box center [25, 156] width 8 height 8
click at [544, 407] on div at bounding box center [538, 488] width 17 height 17
click at [599, 407] on icon at bounding box center [599, 487] width 11 height 11
click at [25, 112] on div at bounding box center [25, 111] width 8 height 8
click at [25, 135] on div at bounding box center [25, 134] width 8 height 8
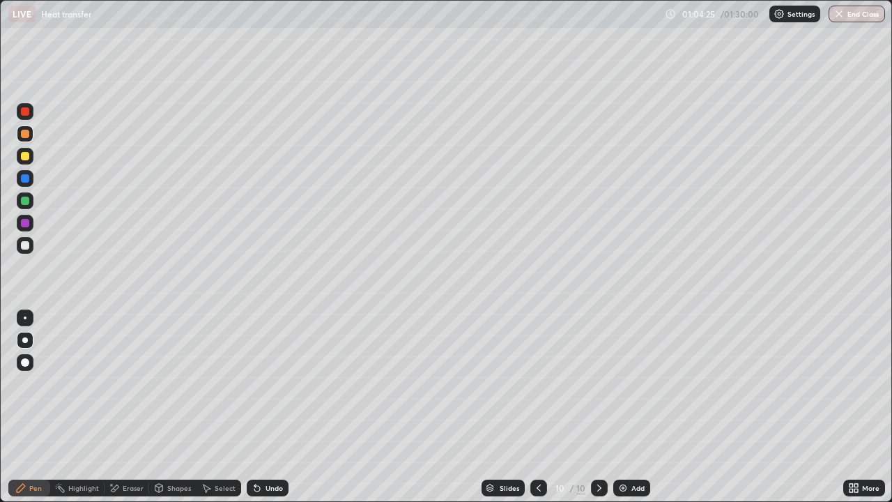
click at [25, 318] on div at bounding box center [25, 317] width 3 height 3
click at [213, 407] on div "Select" at bounding box center [219, 488] width 45 height 17
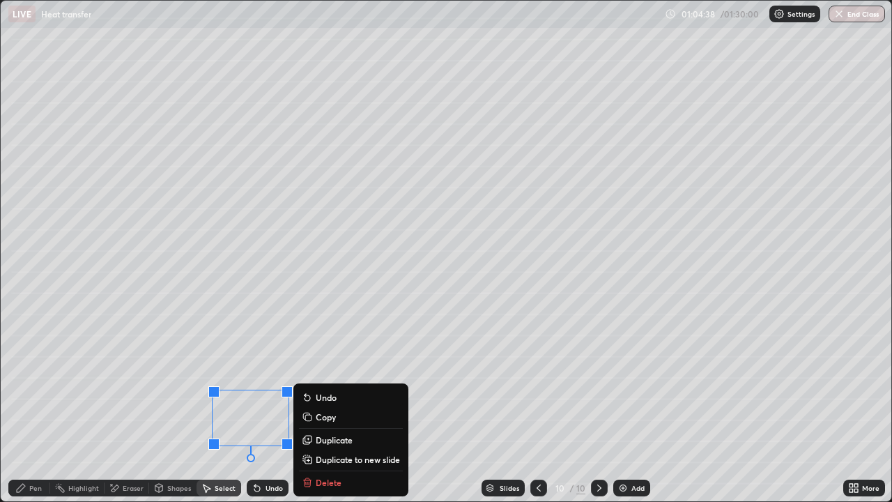
click at [329, 407] on div "Slides 10 / 10 Add" at bounding box center [566, 488] width 555 height 28
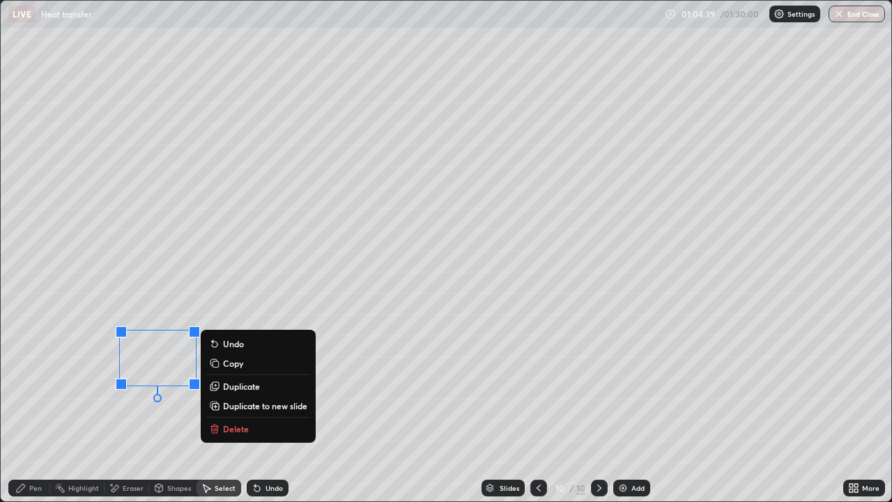
click at [236, 407] on p "Delete" at bounding box center [236, 428] width 26 height 11
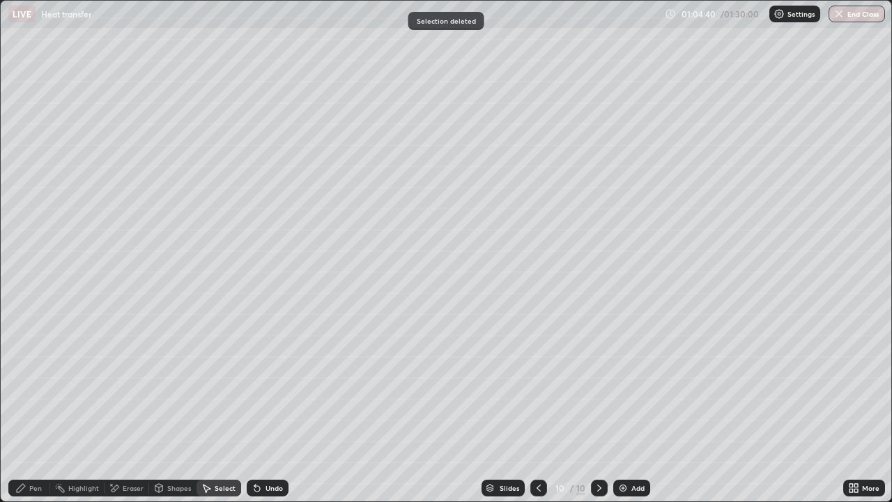
click at [37, 407] on div "Pen" at bounding box center [35, 487] width 13 height 7
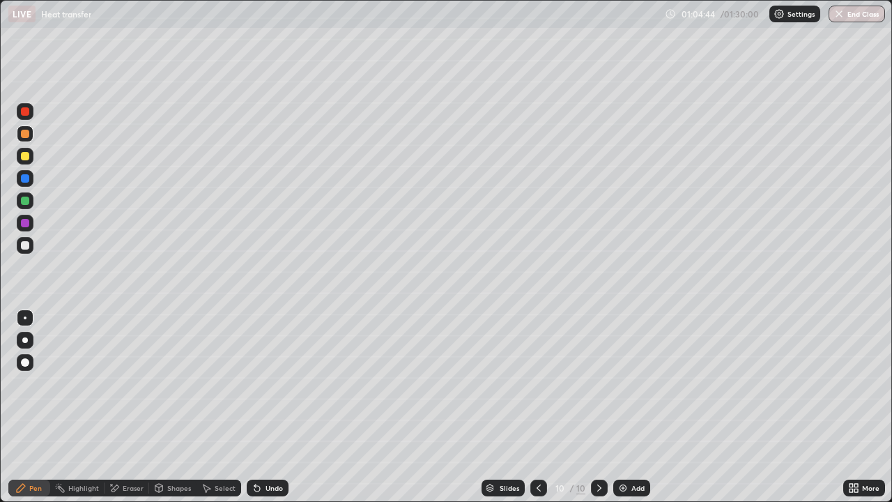
click at [856, 407] on icon at bounding box center [856, 485] width 3 height 3
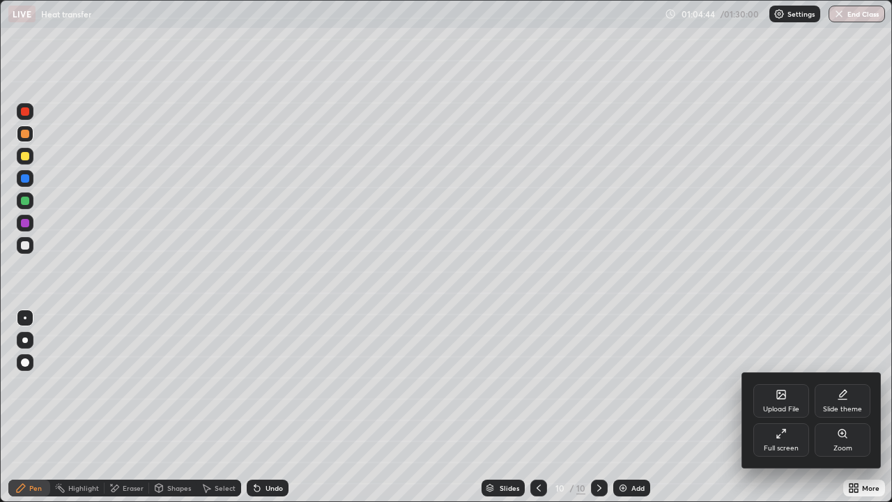
click at [781, 407] on div "Full screen" at bounding box center [782, 439] width 56 height 33
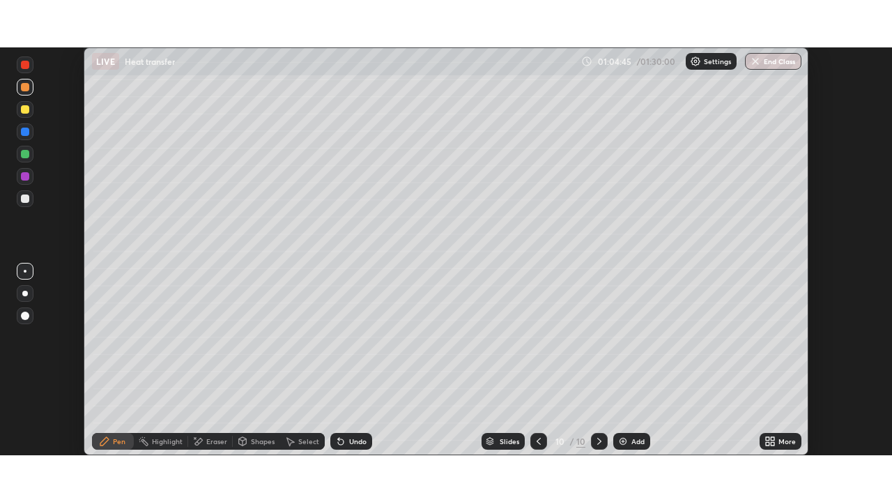
scroll to position [69297, 68812]
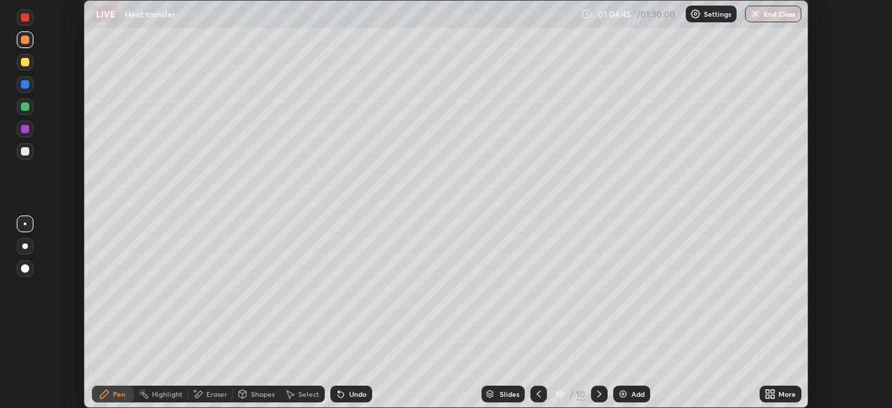
click at [784, 394] on div "More" at bounding box center [787, 393] width 17 height 7
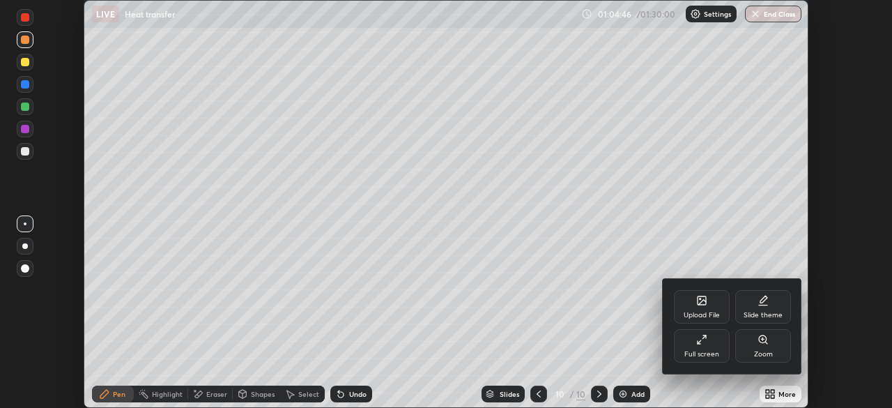
click at [709, 343] on div "Full screen" at bounding box center [702, 345] width 56 height 33
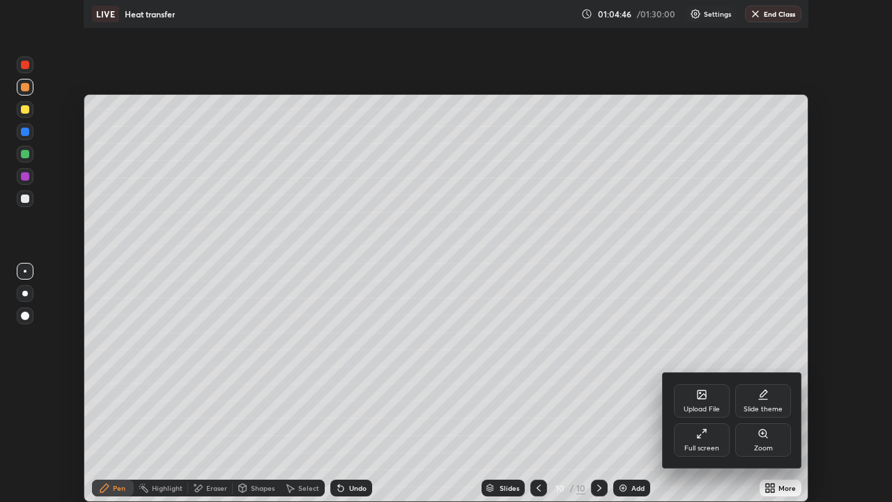
scroll to position [502, 892]
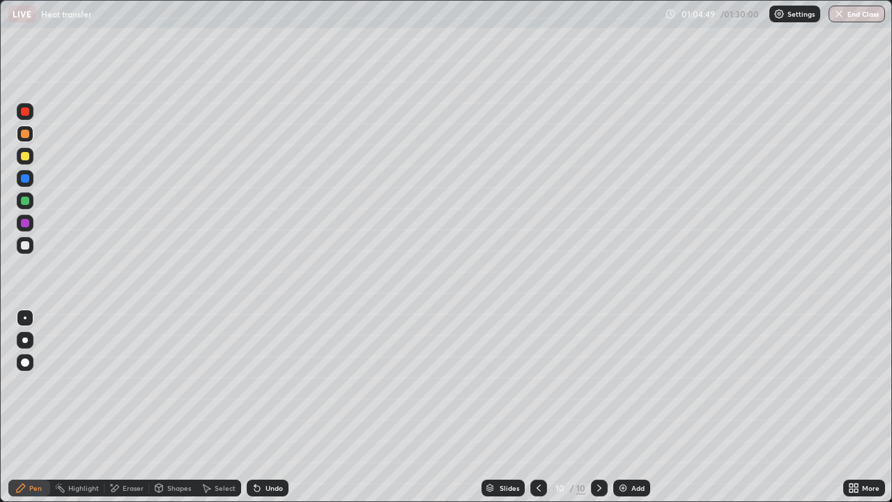
click at [538, 407] on icon at bounding box center [538, 487] width 11 height 11
click at [28, 249] on div at bounding box center [25, 245] width 17 height 17
click at [598, 407] on icon at bounding box center [599, 487] width 11 height 11
click at [622, 407] on img at bounding box center [623, 487] width 11 height 11
click at [25, 340] on div at bounding box center [25, 340] width 6 height 6
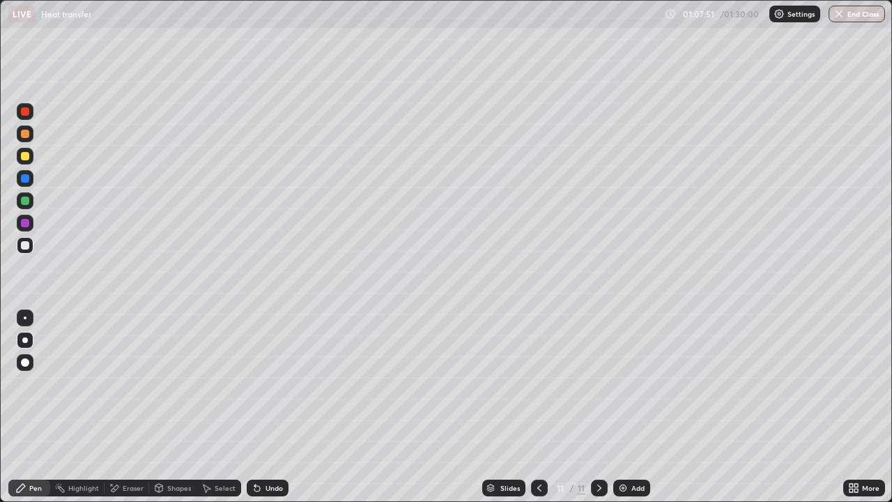
click at [26, 201] on div at bounding box center [25, 201] width 8 height 8
click at [24, 249] on div at bounding box center [25, 245] width 8 height 8
click at [263, 407] on div "Undo" at bounding box center [268, 488] width 42 height 17
click at [266, 407] on div "Undo" at bounding box center [274, 487] width 17 height 7
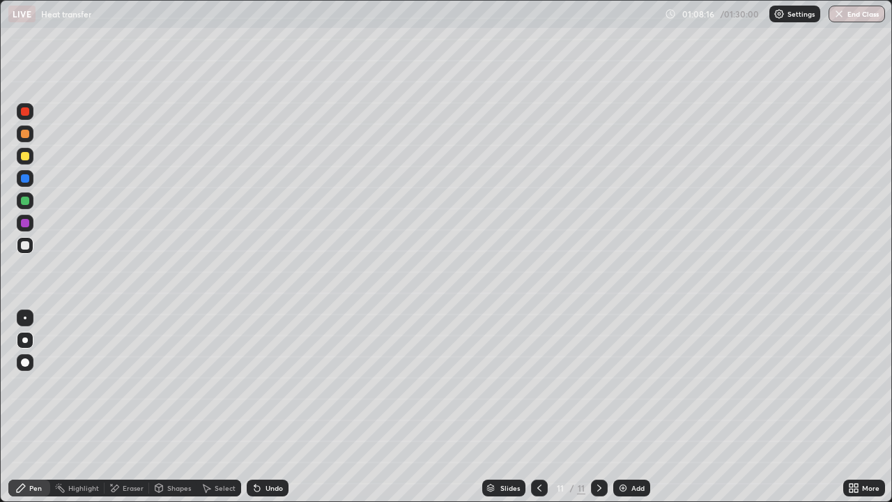
click at [268, 407] on div "Undo" at bounding box center [274, 487] width 17 height 7
click at [266, 407] on div "Undo" at bounding box center [274, 487] width 17 height 7
click at [252, 407] on div "Undo" at bounding box center [268, 488] width 42 height 17
click at [627, 407] on img at bounding box center [623, 487] width 11 height 11
click at [261, 407] on div "Undo" at bounding box center [268, 488] width 42 height 17
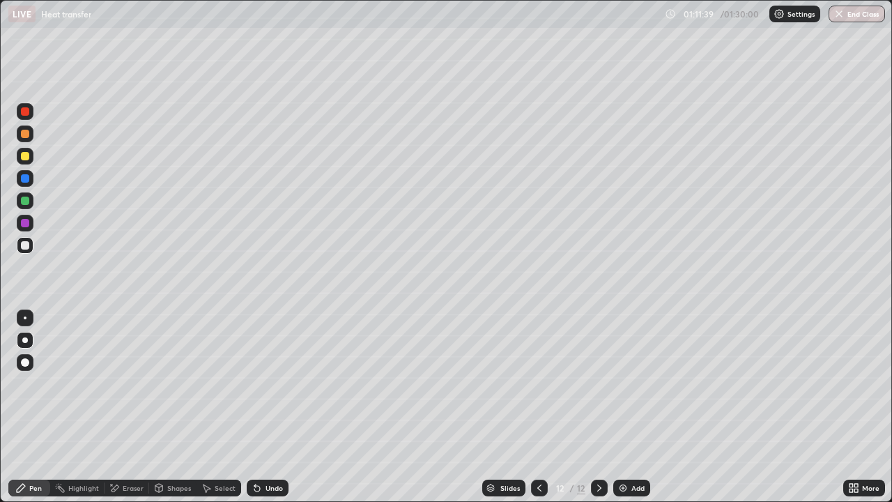
click at [258, 407] on icon at bounding box center [257, 487] width 11 height 11
click at [257, 407] on icon at bounding box center [257, 489] width 6 height 6
click at [173, 407] on div "Shapes" at bounding box center [179, 487] width 24 height 7
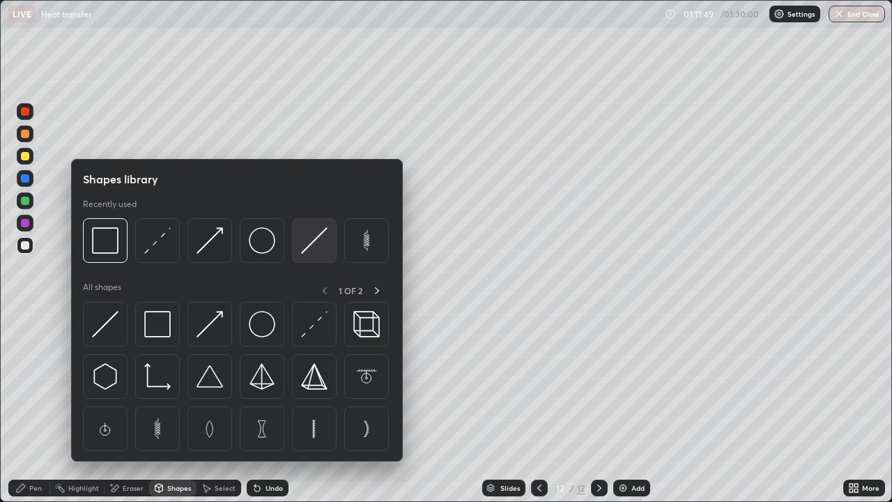
click at [312, 244] on img at bounding box center [314, 240] width 26 height 26
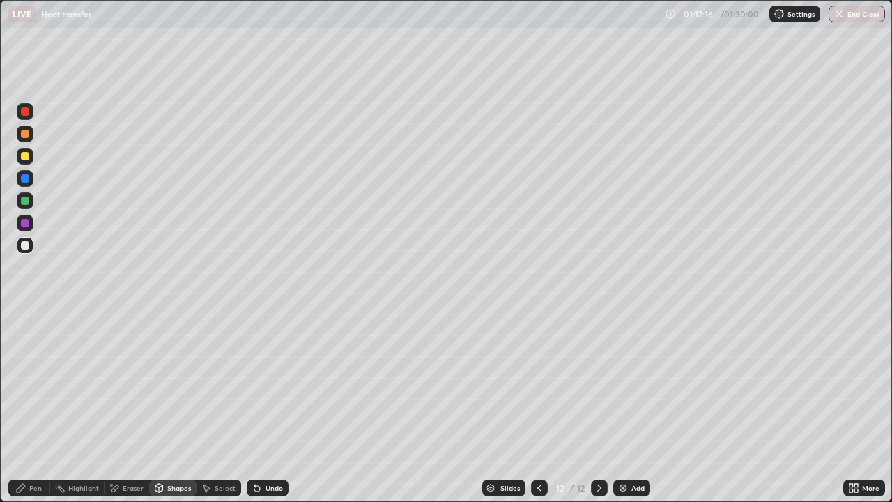
click at [263, 407] on div "Undo" at bounding box center [268, 488] width 42 height 17
click at [27, 407] on div "Pen" at bounding box center [29, 488] width 42 height 17
click at [25, 159] on div at bounding box center [25, 156] width 8 height 8
click at [27, 247] on div at bounding box center [25, 245] width 8 height 8
click at [26, 158] on div at bounding box center [25, 156] width 8 height 8
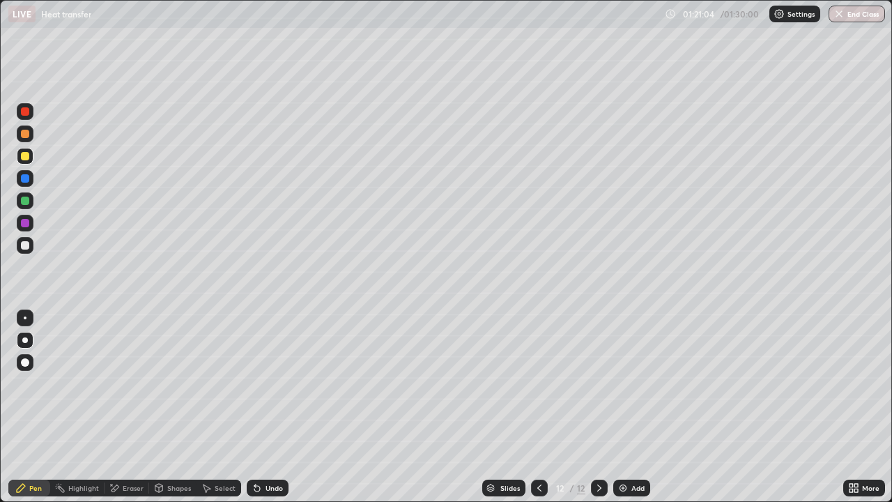
click at [26, 200] on div at bounding box center [25, 201] width 8 height 8
click at [31, 115] on div at bounding box center [25, 111] width 17 height 17
click at [25, 246] on div at bounding box center [25, 245] width 8 height 8
click at [25, 112] on div at bounding box center [25, 111] width 8 height 8
click at [266, 407] on div "Undo" at bounding box center [274, 487] width 17 height 7
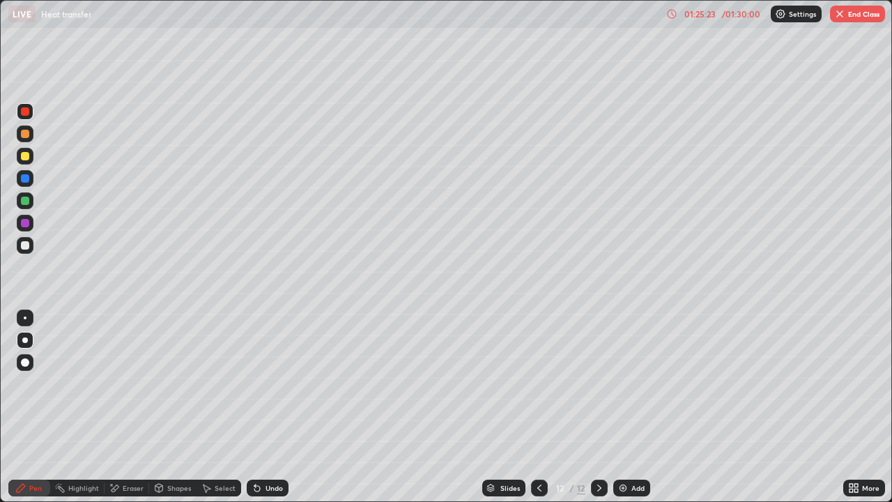
click at [128, 407] on div "Eraser" at bounding box center [133, 487] width 21 height 7
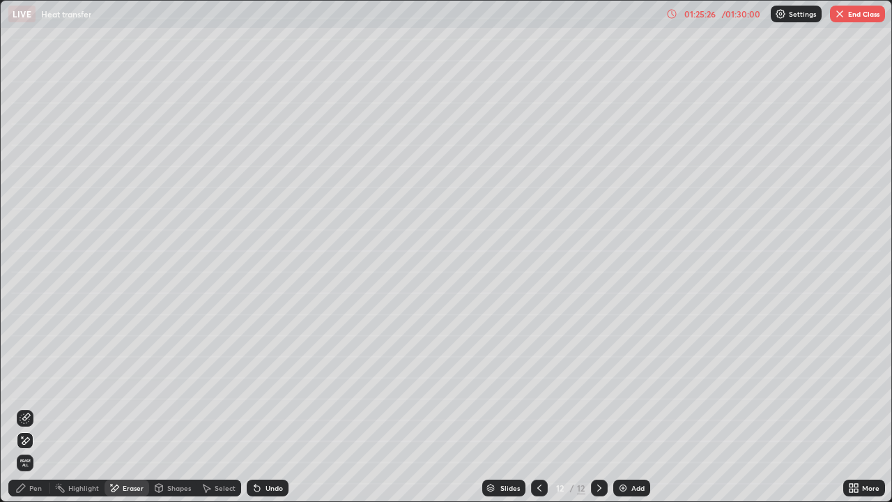
click at [31, 407] on div "Pen" at bounding box center [35, 487] width 13 height 7
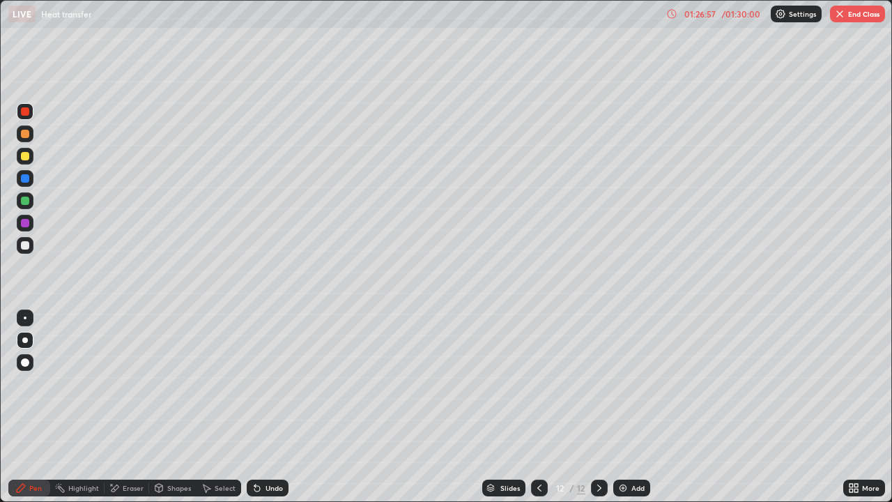
click at [538, 407] on icon at bounding box center [539, 487] width 11 height 11
click at [538, 407] on icon at bounding box center [539, 487] width 4 height 7
click at [539, 407] on icon at bounding box center [539, 487] width 11 height 11
click at [539, 407] on icon at bounding box center [539, 487] width 4 height 7
click at [539, 407] on div at bounding box center [539, 488] width 17 height 17
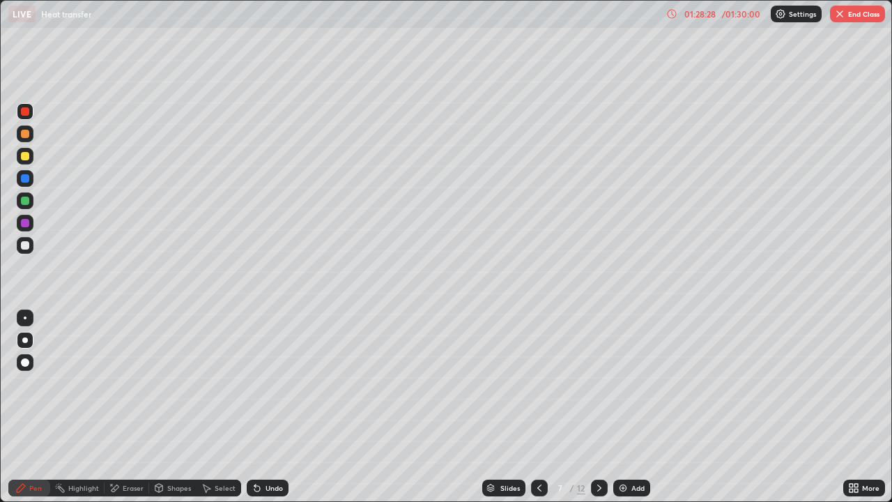
click at [839, 19] on img "button" at bounding box center [839, 13] width 11 height 11
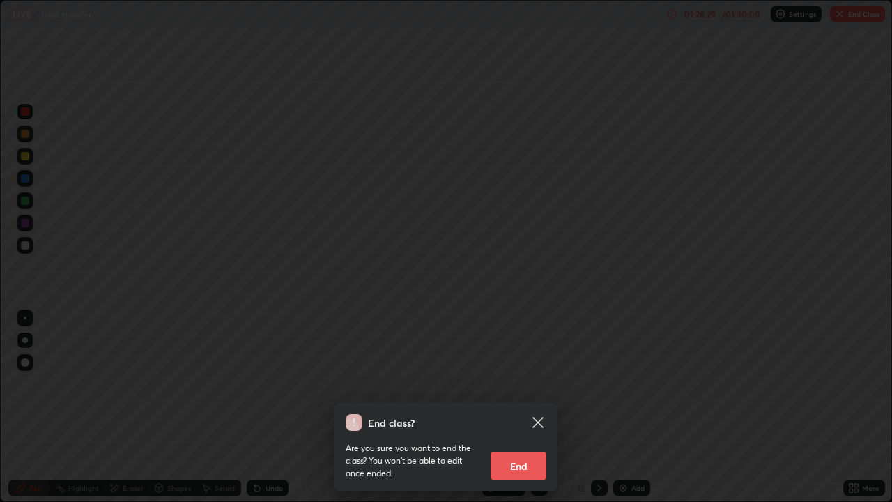
click at [522, 407] on button "End" at bounding box center [519, 466] width 56 height 28
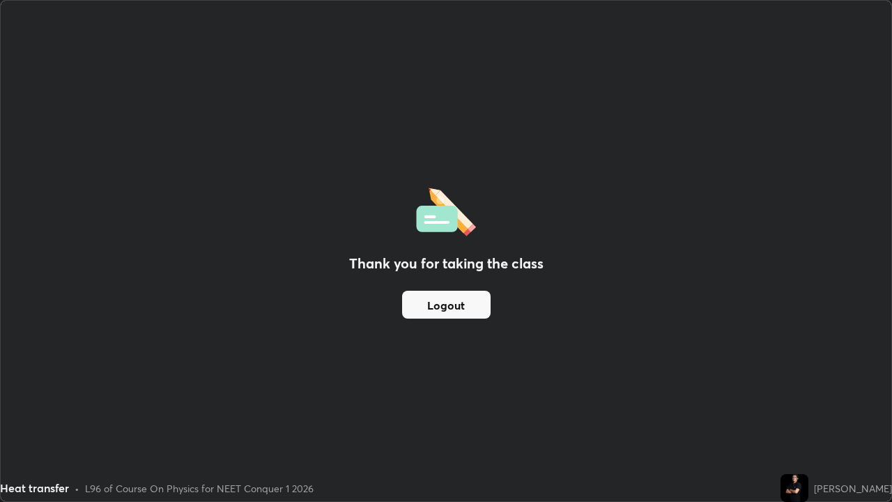
click at [477, 307] on button "Logout" at bounding box center [446, 305] width 89 height 28
click at [441, 309] on button "Logout" at bounding box center [446, 305] width 89 height 28
